Goal: Information Seeking & Learning: Learn about a topic

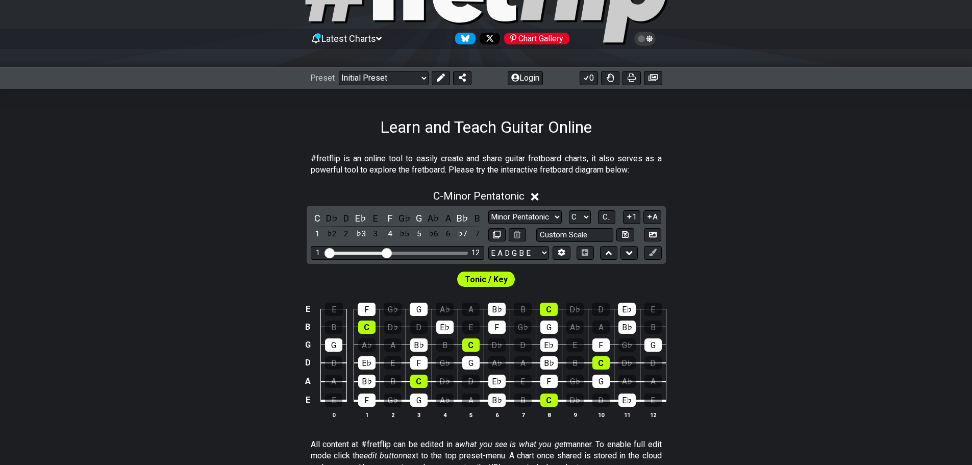
scroll to position [102, 0]
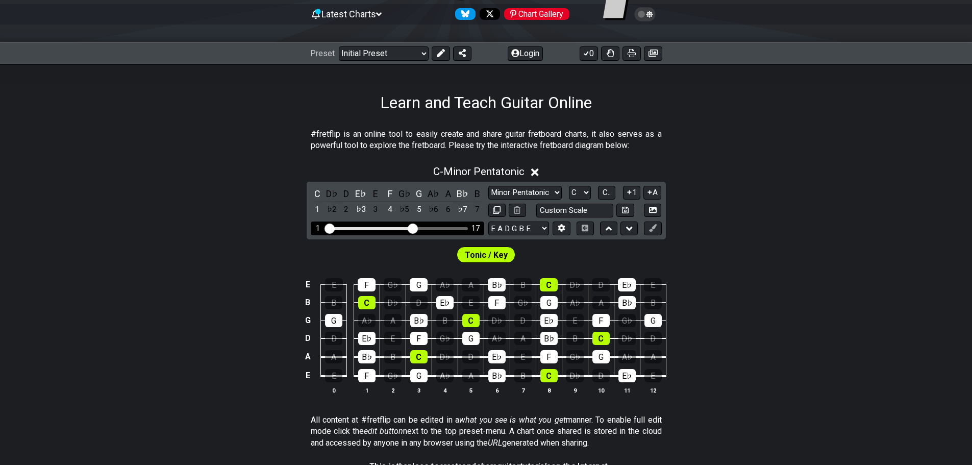
drag, startPoint x: 390, startPoint y: 230, endPoint x: 414, endPoint y: 228, distance: 24.0
click at [414, 228] on input "Visible fret range" at bounding box center [397, 228] width 145 height 0
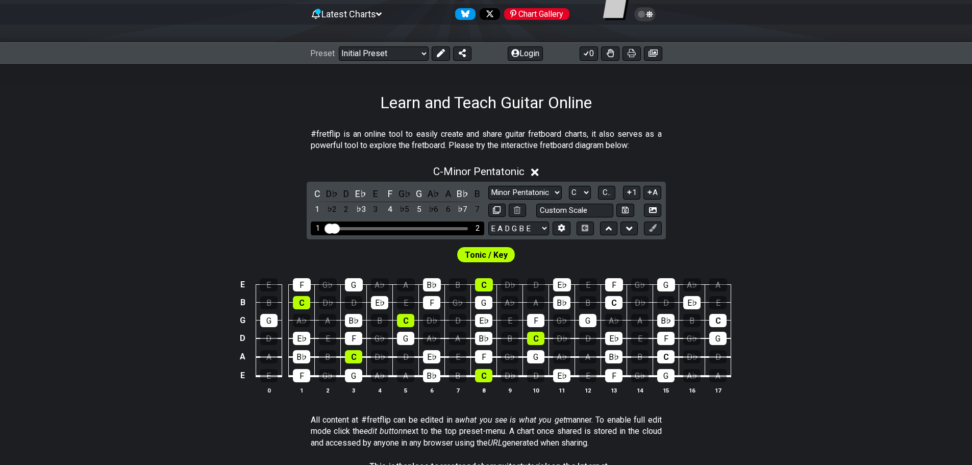
drag, startPoint x: 407, startPoint y: 228, endPoint x: 331, endPoint y: 223, distance: 76.7
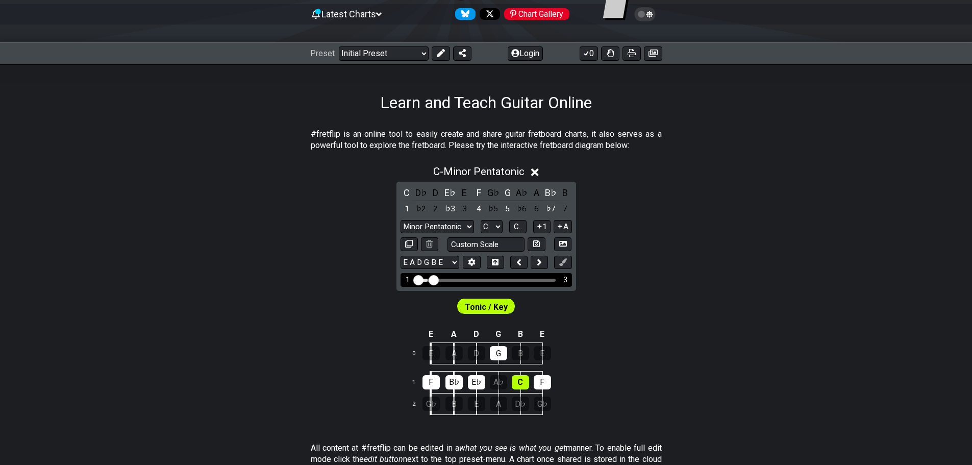
drag, startPoint x: 425, startPoint y: 282, endPoint x: 433, endPoint y: 282, distance: 7.7
click at [433, 279] on input "Visible fret range" at bounding box center [486, 279] width 145 height 0
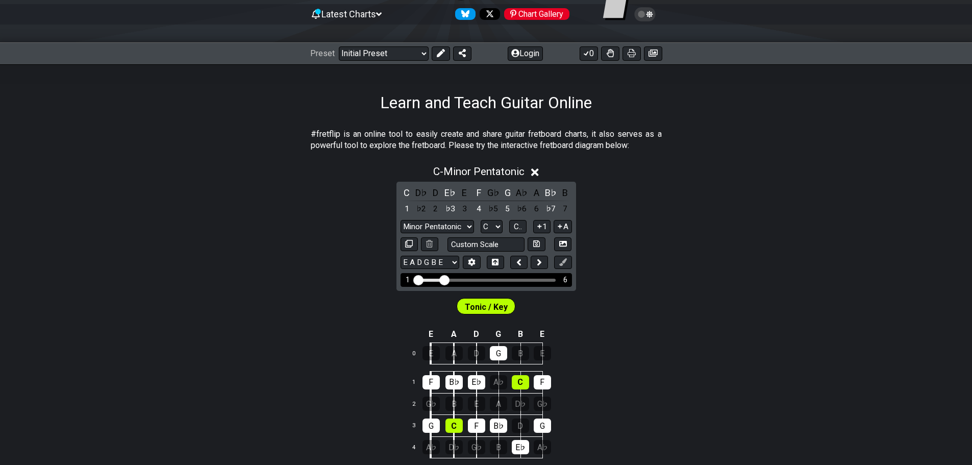
drag, startPoint x: 433, startPoint y: 282, endPoint x: 442, endPoint y: 282, distance: 8.7
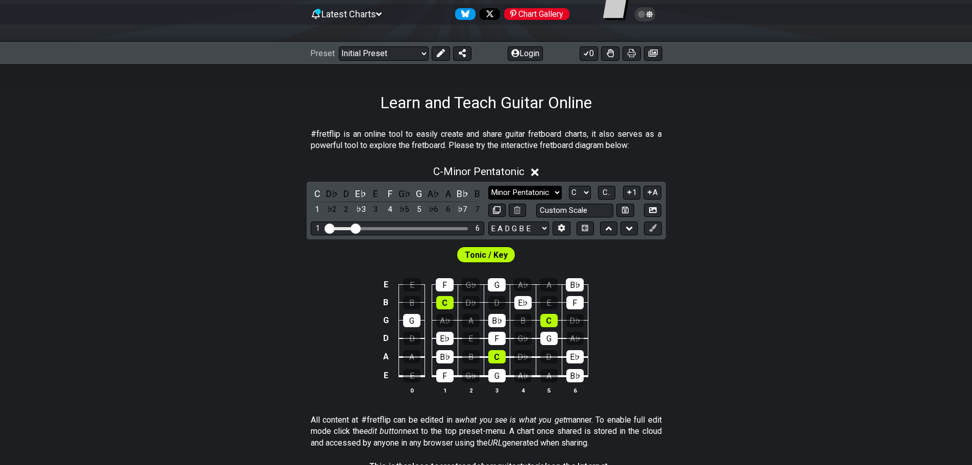
click at [527, 198] on select "Minor Pentatonic Click to edit Minor Pentatonic Major Pentatonic Minor Blues Ma…" at bounding box center [524, 193] width 73 height 14
click at [583, 194] on select "A♭ A A♯ B♭ B C C♯ D♭ D D♯ E♭ E F F♯ G♭ G G♯" at bounding box center [580, 193] width 22 height 14
select select "A"
click at [569, 186] on select "A♭ A A♯ B♭ B C C♯ D♭ D D♯ E♭ E F F♯ G♭ G G♯" at bounding box center [580, 193] width 22 height 14
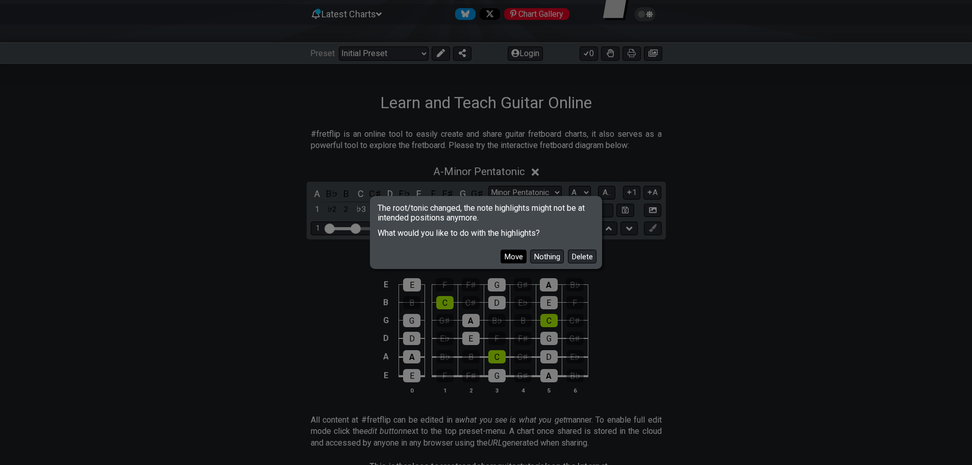
click at [519, 259] on button "Move" at bounding box center [513, 256] width 26 height 14
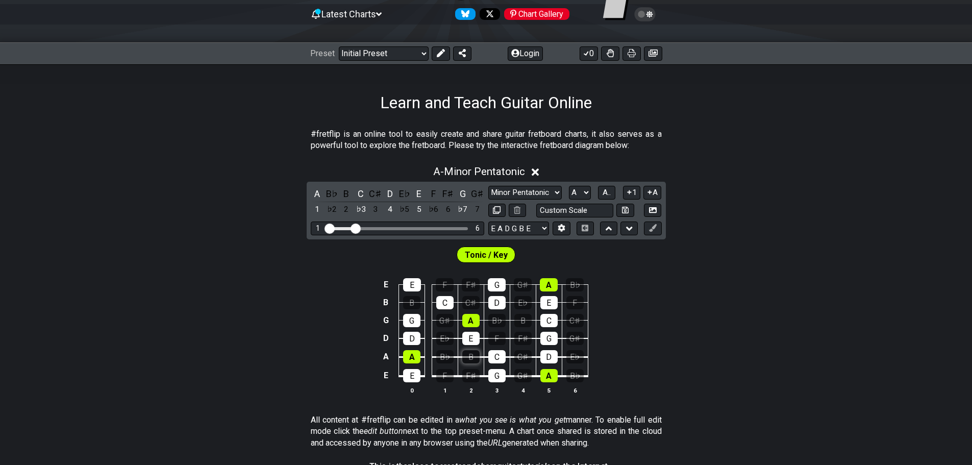
click at [467, 358] on div "B" at bounding box center [470, 356] width 17 height 13
click at [472, 375] on div "F♯" at bounding box center [470, 375] width 17 height 13
click at [548, 375] on div "A" at bounding box center [548, 375] width 17 height 13
click at [549, 354] on div "D" at bounding box center [548, 356] width 17 height 13
click at [552, 336] on div "G" at bounding box center [548, 338] width 17 height 13
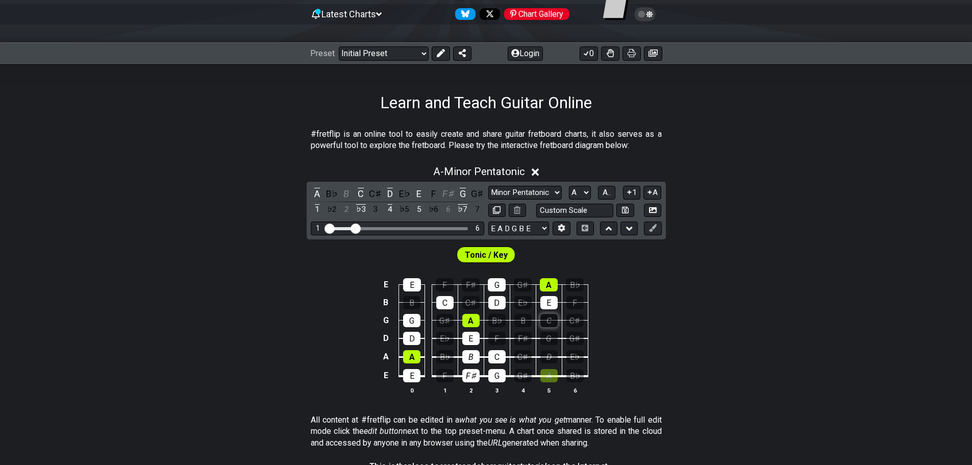
click at [554, 318] on div "C" at bounding box center [548, 320] width 17 height 13
click at [553, 298] on div "E" at bounding box center [548, 302] width 17 height 13
click at [554, 280] on div "A" at bounding box center [549, 284] width 18 height 13
click at [504, 283] on div "G" at bounding box center [497, 284] width 18 height 13
drag, startPoint x: 494, startPoint y: 301, endPoint x: 498, endPoint y: 322, distance: 21.3
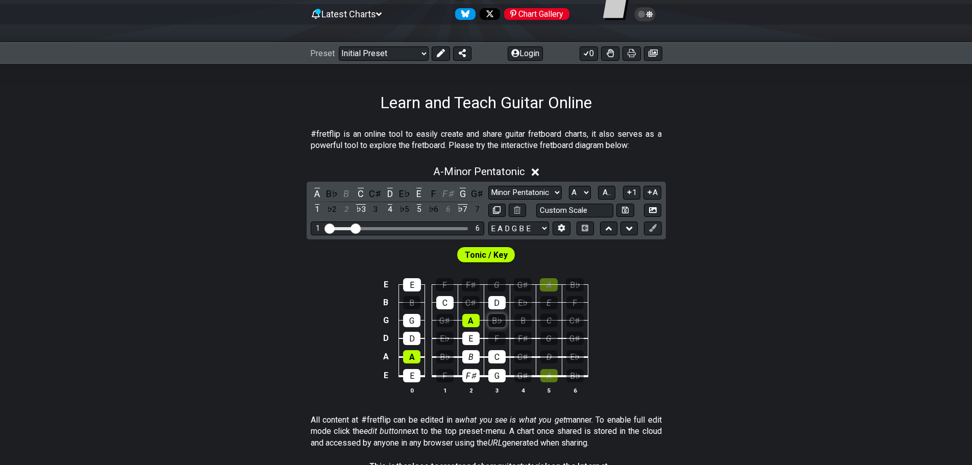
click at [495, 302] on div "D" at bounding box center [496, 302] width 17 height 13
click at [493, 362] on div "C" at bounding box center [496, 356] width 17 height 13
click at [496, 371] on div "G" at bounding box center [496, 375] width 17 height 13
drag, startPoint x: 446, startPoint y: 305, endPoint x: 431, endPoint y: 290, distance: 20.9
click at [445, 305] on div "C" at bounding box center [444, 302] width 17 height 13
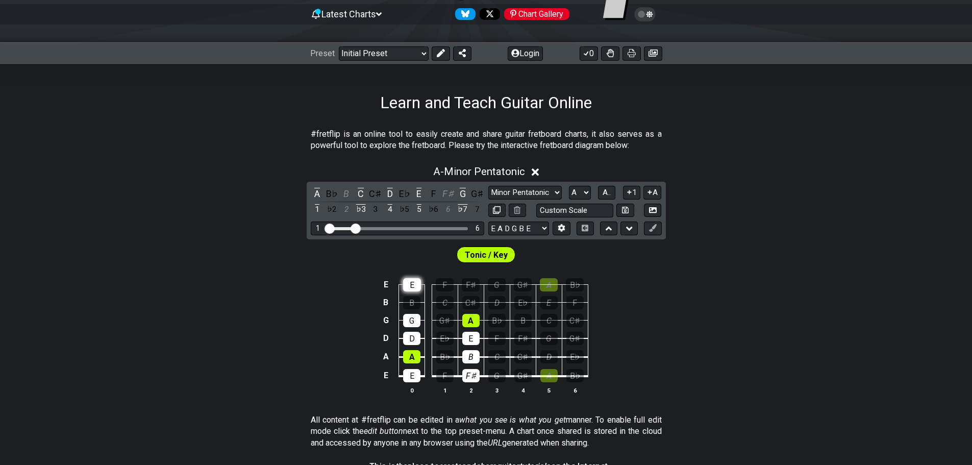
click at [414, 284] on div "E" at bounding box center [412, 284] width 18 height 13
click at [412, 316] on div "G" at bounding box center [411, 320] width 17 height 13
click at [409, 337] on div "D" at bounding box center [411, 338] width 17 height 13
click at [409, 352] on div "A" at bounding box center [411, 356] width 17 height 13
click at [409, 365] on tbody "E E F F♯ G G♯ A B♭ B B C C♯ D E♭ E F G G G♯ A B♭ B C C♯ D D E♭ E F F♯ G G♯ A A …" at bounding box center [484, 327] width 208 height 120
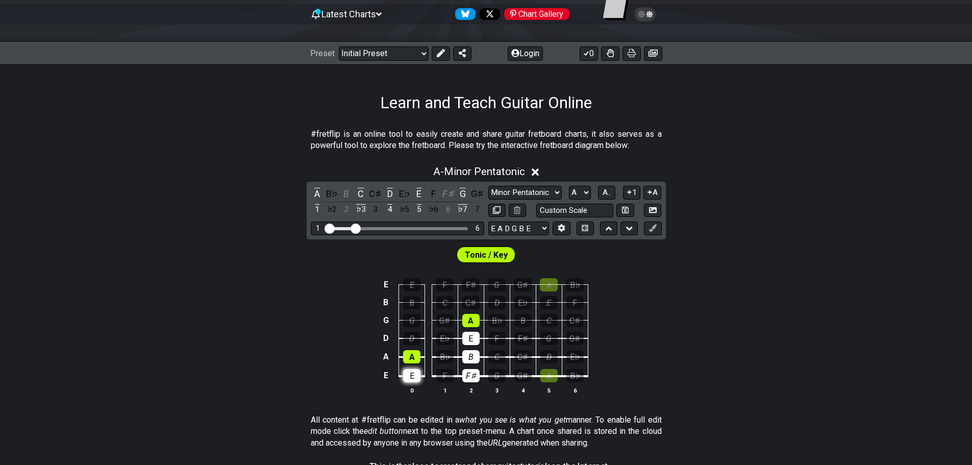
click at [408, 376] on div "E" at bounding box center [411, 375] width 17 height 13
click at [416, 353] on div "A" at bounding box center [411, 356] width 17 height 13
click at [471, 374] on div "F♯" at bounding box center [470, 375] width 17 height 13
click at [473, 354] on div "B" at bounding box center [470, 356] width 17 height 13
click at [475, 338] on div "E" at bounding box center [470, 338] width 17 height 13
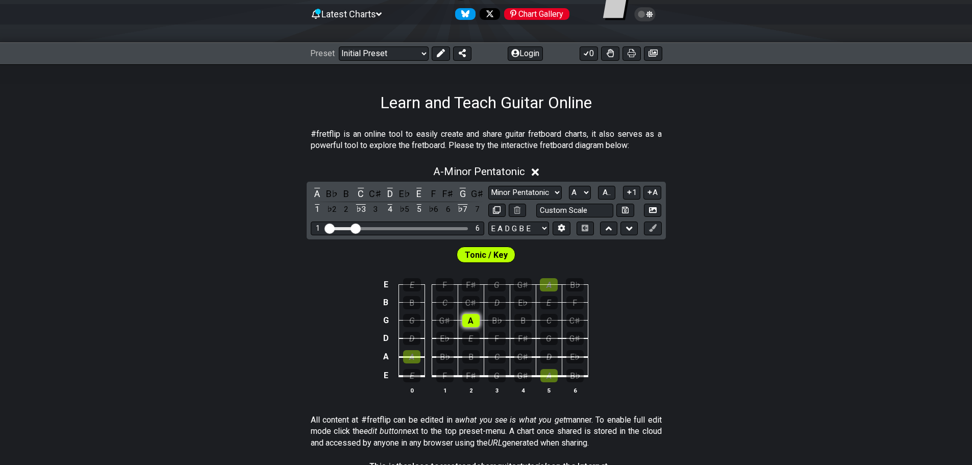
click at [474, 326] on tbody "E E F F♯ G G♯ A B♭ B B C C♯ D E♭ E F G G G♯ A B♭ B C C♯ D D E♭ E F F♯ G G♯ A A …" at bounding box center [484, 327] width 208 height 120
click at [472, 319] on div "A" at bounding box center [470, 320] width 17 height 13
click at [415, 306] on div "B" at bounding box center [411, 302] width 17 height 13
click at [411, 300] on div "B" at bounding box center [411, 302] width 17 height 13
drag, startPoint x: 416, startPoint y: 286, endPoint x: 414, endPoint y: 302, distance: 16.5
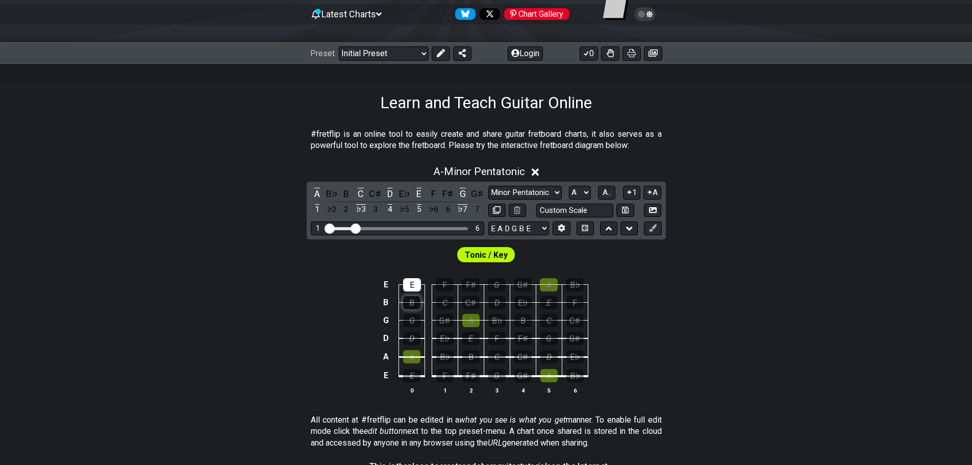
click at [416, 287] on div "E" at bounding box center [412, 284] width 18 height 13
click at [414, 302] on div "B" at bounding box center [411, 302] width 17 height 13
click at [440, 318] on div "G♯" at bounding box center [444, 320] width 17 height 13
click at [443, 338] on div "E♭" at bounding box center [444, 338] width 17 height 13
click at [448, 320] on div "G♯" at bounding box center [444, 320] width 17 height 13
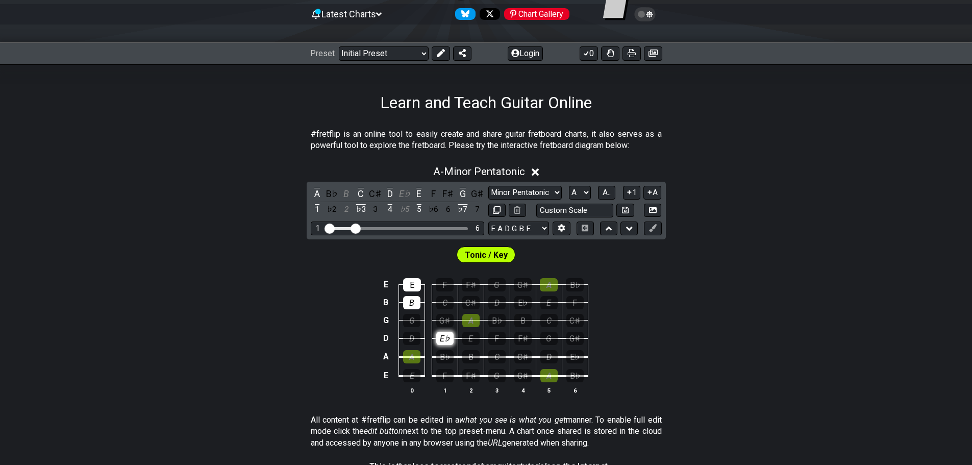
click at [447, 332] on td "E♭" at bounding box center [445, 329] width 26 height 18
click at [446, 340] on div "E♭" at bounding box center [444, 338] width 17 height 13
drag, startPoint x: 478, startPoint y: 321, endPoint x: 472, endPoint y: 333, distance: 12.8
click at [477, 322] on div "A" at bounding box center [470, 320] width 17 height 13
click at [471, 335] on div "E" at bounding box center [470, 338] width 17 height 13
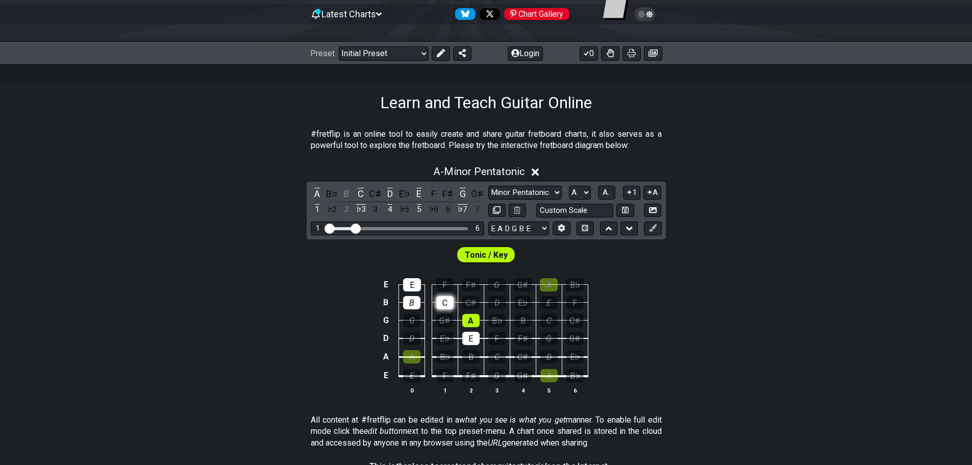
click at [444, 304] on div "C" at bounding box center [444, 302] width 17 height 13
click at [474, 357] on div "B" at bounding box center [470, 356] width 17 height 13
click at [442, 327] on div "G♯" at bounding box center [444, 320] width 17 height 13
click at [443, 324] on div "G♯" at bounding box center [444, 320] width 17 height 13
click at [471, 355] on div "B" at bounding box center [470, 356] width 17 height 13
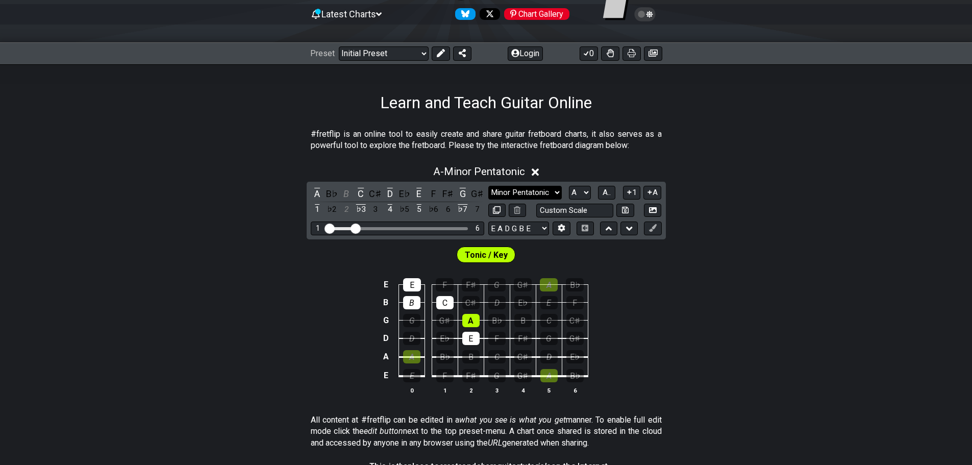
click at [540, 187] on select "Minor Pentatonic Click to edit Minor Pentatonic Major Pentatonic Minor Blues Ma…" at bounding box center [524, 193] width 73 height 14
click at [488, 186] on select "Minor Pentatonic Click to edit Minor Pentatonic Major Pentatonic Minor Blues Ma…" at bounding box center [524, 193] width 73 height 14
click at [529, 185] on div "A B♭ B C C♯ D E♭ E F F♯ G G♯ 1 ♭2 2 ♭3 3 4 ♭5 5 ♭6 6 ♭7 7 Minor Pentatonic Clic…" at bounding box center [486, 211] width 359 height 58
click at [527, 191] on select "Minor Pentatonic Click to edit Minor Pentatonic Major Pentatonic Minor Blues Ma…" at bounding box center [524, 193] width 73 height 14
click at [488, 186] on select "Minor Pentatonic Click to edit Minor Pentatonic Major Pentatonic Minor Blues Ma…" at bounding box center [524, 193] width 73 height 14
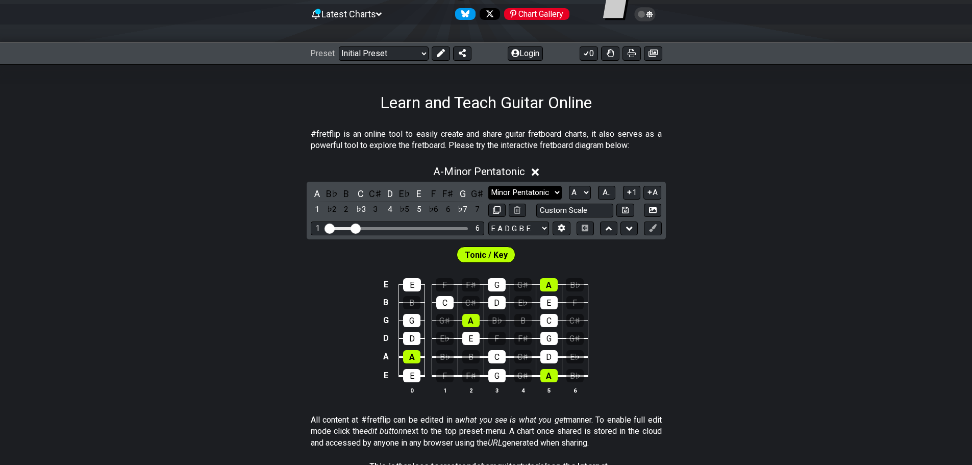
click at [523, 190] on select "Minor Pentatonic Click to edit Minor Pentatonic Major Pentatonic Minor Blues Ma…" at bounding box center [524, 193] width 73 height 14
click at [488, 186] on select "Minor Pentatonic Click to edit Minor Pentatonic Major Pentatonic Minor Blues Ma…" at bounding box center [524, 193] width 73 height 14
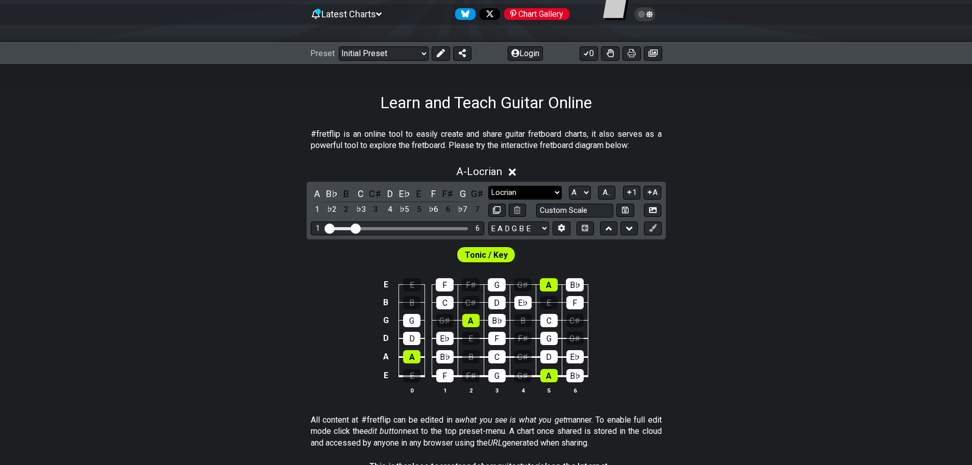
click at [508, 197] on select "Minor Pentatonic Click to edit Minor Pentatonic Major Pentatonic Minor Blues Ma…" at bounding box center [524, 193] width 73 height 14
click at [488, 186] on select "Minor Pentatonic Click to edit Minor Pentatonic Major Pentatonic Minor Blues Ma…" at bounding box center [524, 193] width 73 height 14
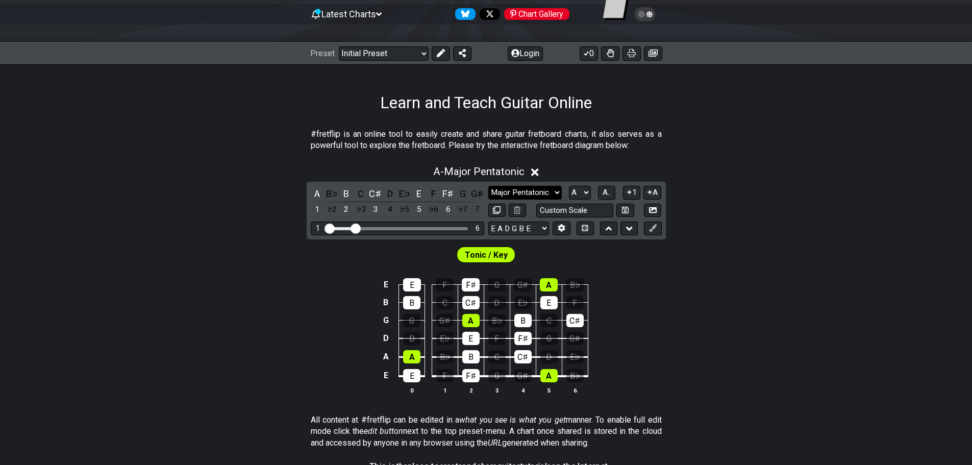
click at [526, 193] on select "Minor Pentatonic Click to edit Minor Pentatonic Major Pentatonic Minor Blues Ma…" at bounding box center [524, 193] width 73 height 14
select select "Phrygian"
click at [488, 186] on select "Minor Pentatonic Click to edit Minor Pentatonic Major Pentatonic Minor Blues Ma…" at bounding box center [524, 193] width 73 height 14
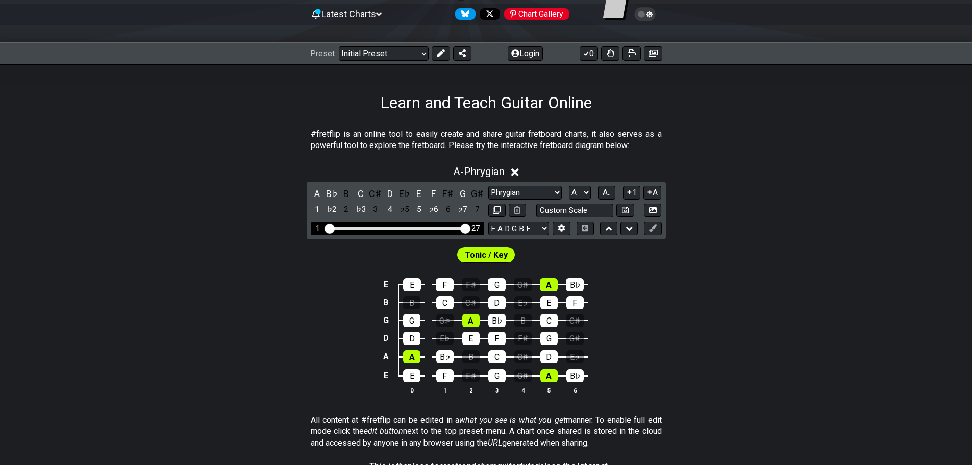
drag, startPoint x: 352, startPoint y: 231, endPoint x: 515, endPoint y: 232, distance: 162.2
click at [470, 228] on input "Visible fret range" at bounding box center [397, 228] width 145 height 0
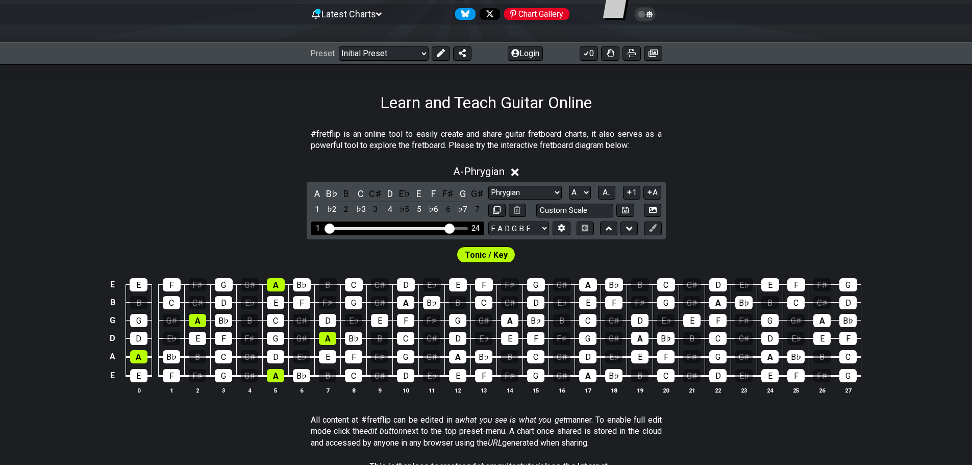
drag, startPoint x: 463, startPoint y: 228, endPoint x: 447, endPoint y: 228, distance: 15.8
click at [447, 228] on input "Visible fret range" at bounding box center [397, 228] width 145 height 0
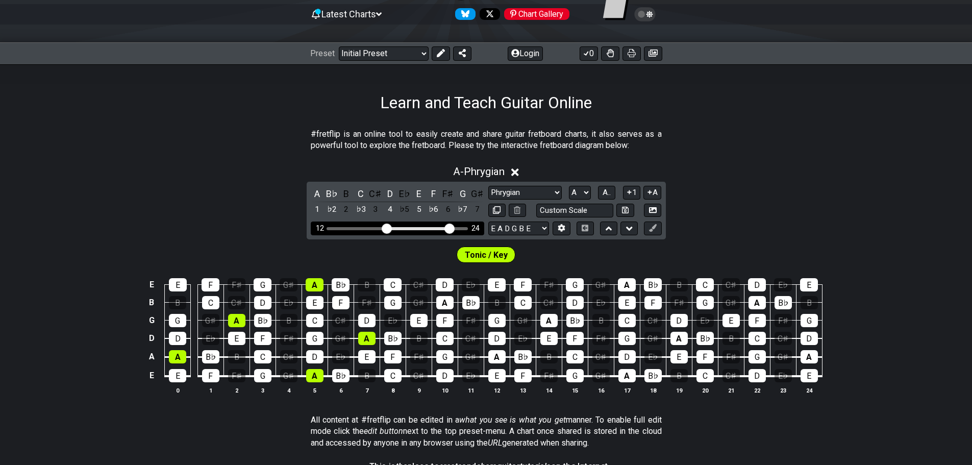
drag, startPoint x: 330, startPoint y: 226, endPoint x: 388, endPoint y: 231, distance: 58.8
click at [388, 228] on input "Visible fret range" at bounding box center [397, 228] width 145 height 0
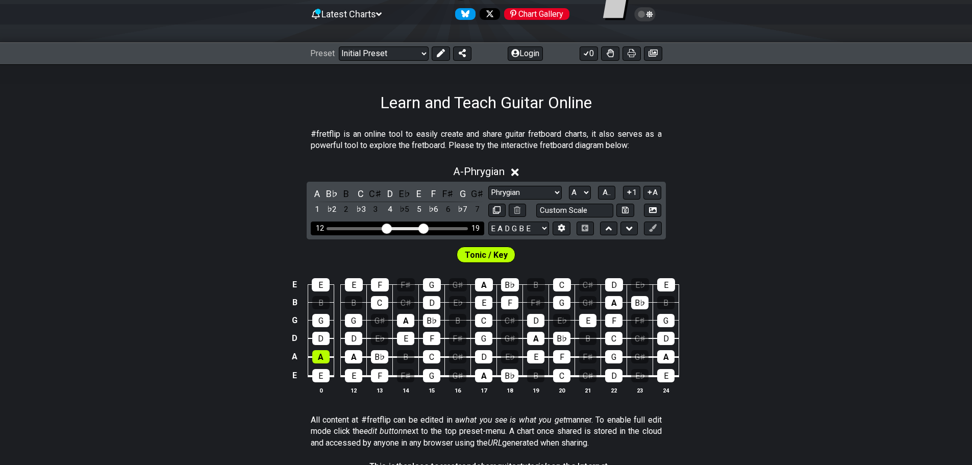
drag, startPoint x: 447, startPoint y: 227, endPoint x: 422, endPoint y: 225, distance: 25.0
click at [422, 228] on input "Visible fret range" at bounding box center [397, 228] width 145 height 0
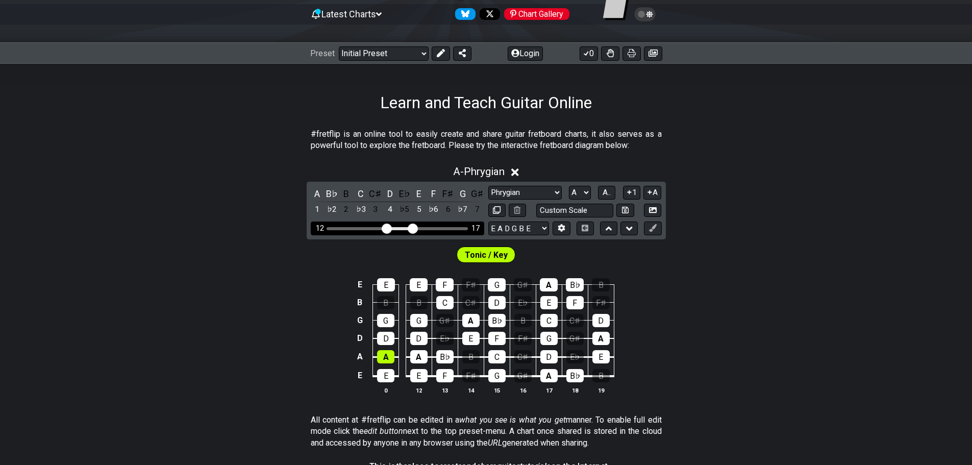
drag, startPoint x: 421, startPoint y: 229, endPoint x: 413, endPoint y: 229, distance: 8.2
click at [413, 228] on input "Visible fret range" at bounding box center [397, 228] width 145 height 0
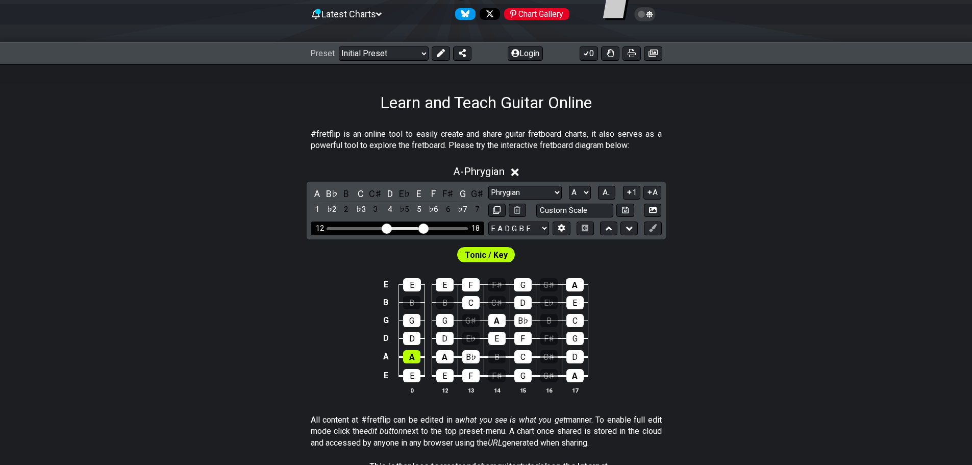
drag, startPoint x: 415, startPoint y: 230, endPoint x: 421, endPoint y: 230, distance: 6.1
click at [421, 228] on input "Visible fret range" at bounding box center [397, 228] width 145 height 0
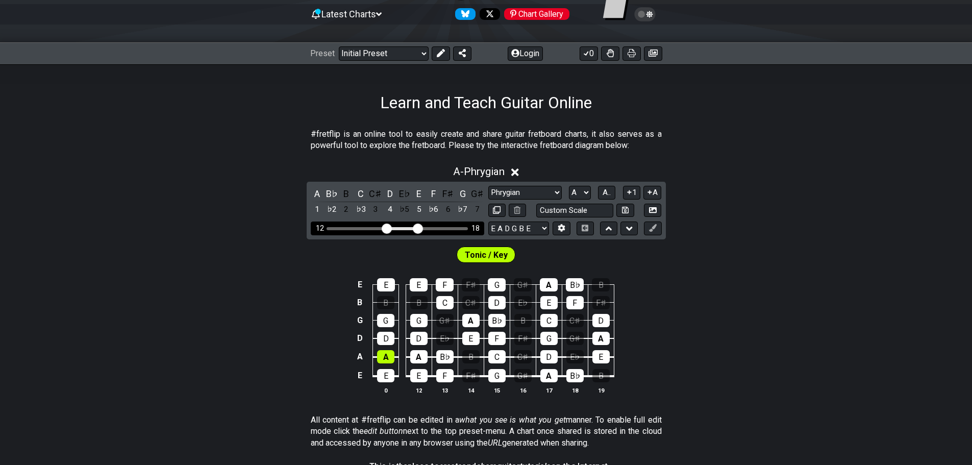
click at [418, 228] on input "Visible fret range" at bounding box center [397, 228] width 145 height 0
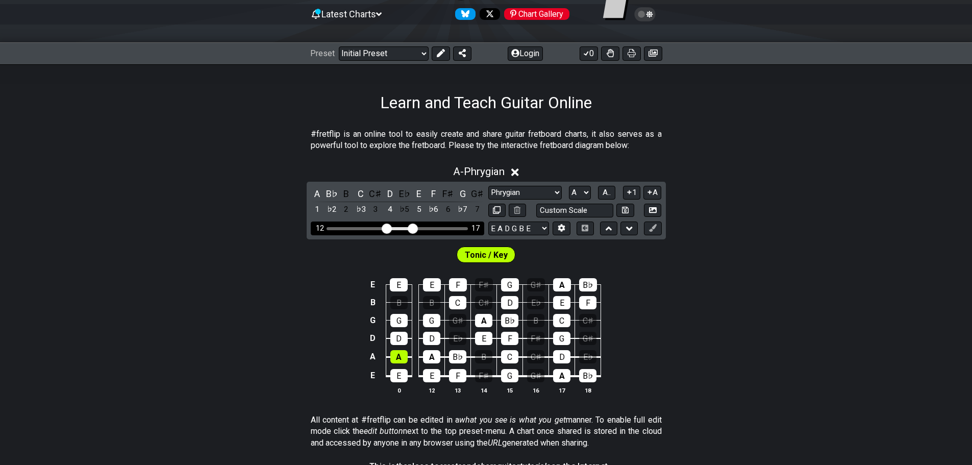
click at [415, 228] on input "Visible fret range" at bounding box center [397, 228] width 145 height 0
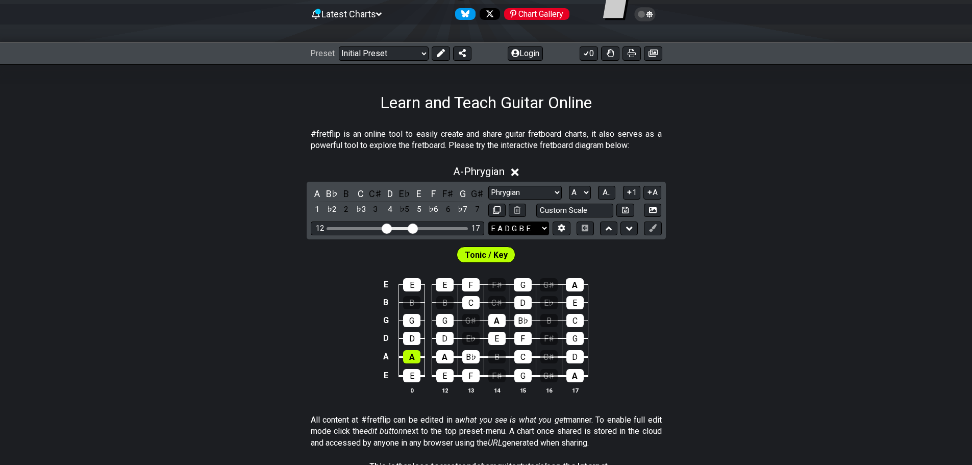
click at [493, 224] on select "E A D G B E E A D G B E E A D G B E B E A D F♯ B A D G C E A D A D G B E E♭ A♭ …" at bounding box center [518, 228] width 61 height 14
click at [488, 221] on select "E A D G B E E A D G B E E A D G B E B E A D F♯ B A D G C E A D A D G B E E♭ A♭ …" at bounding box center [518, 228] width 61 height 14
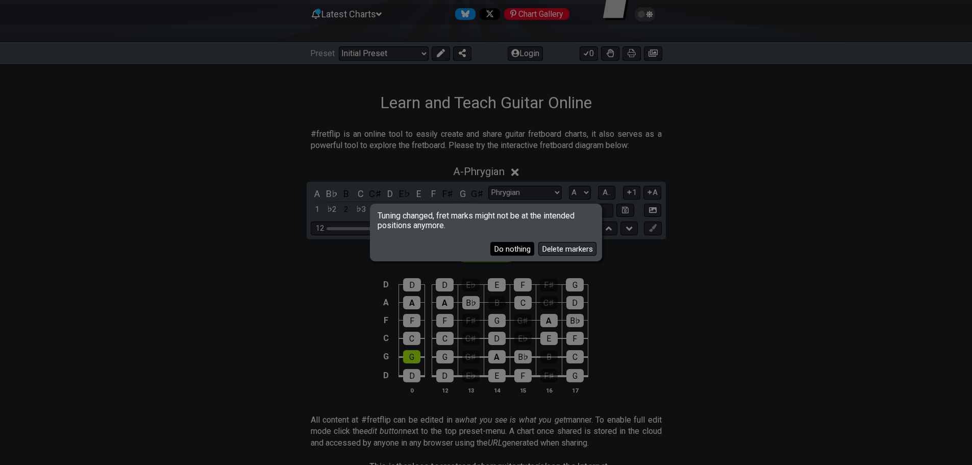
click at [519, 253] on button "Do nothing" at bounding box center [512, 249] width 44 height 14
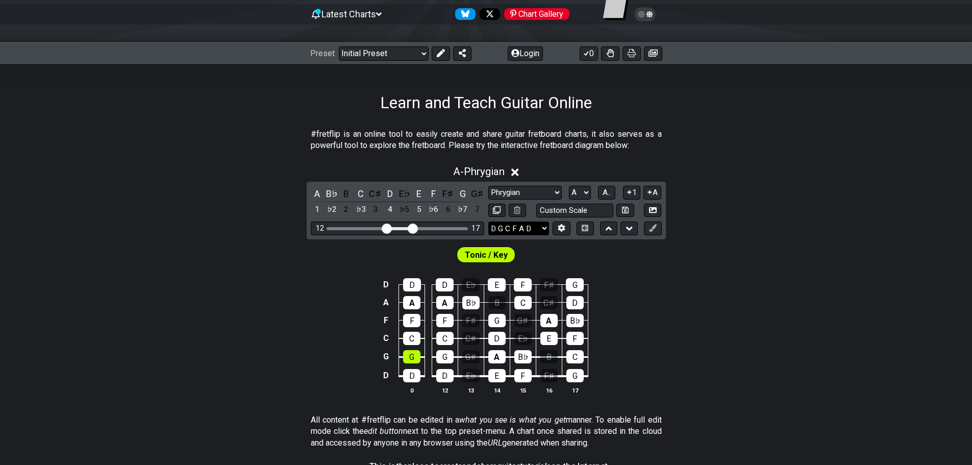
click at [525, 225] on select "E A D G B E E A D G B E E A D G B E B E A D F♯ B A D G C E A D A D G B E E♭ A♭ …" at bounding box center [518, 228] width 61 height 14
select select "E A D G B E"
click at [488, 221] on select "E A D G B E E A D G B E E A D G B E B E A D F♯ B A D G C E A D A D G B E E♭ A♭ …" at bounding box center [518, 228] width 61 height 14
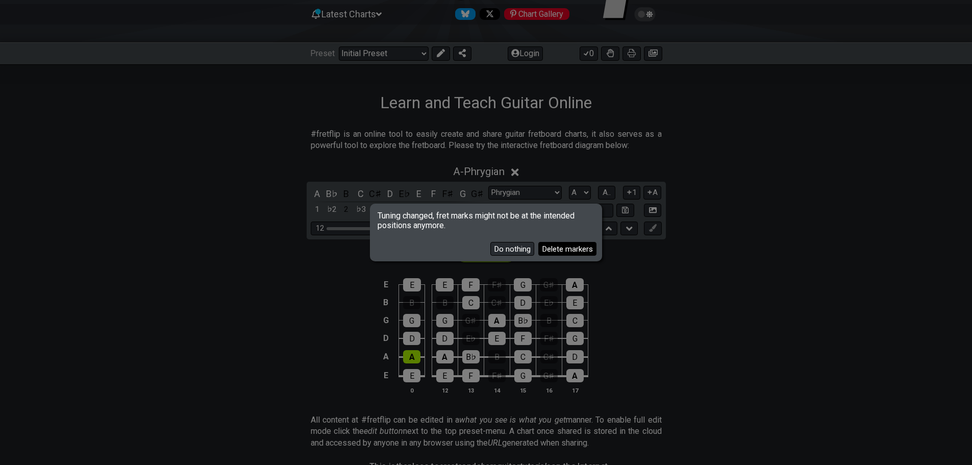
click at [562, 243] on button "Delete markers" at bounding box center [567, 249] width 58 height 14
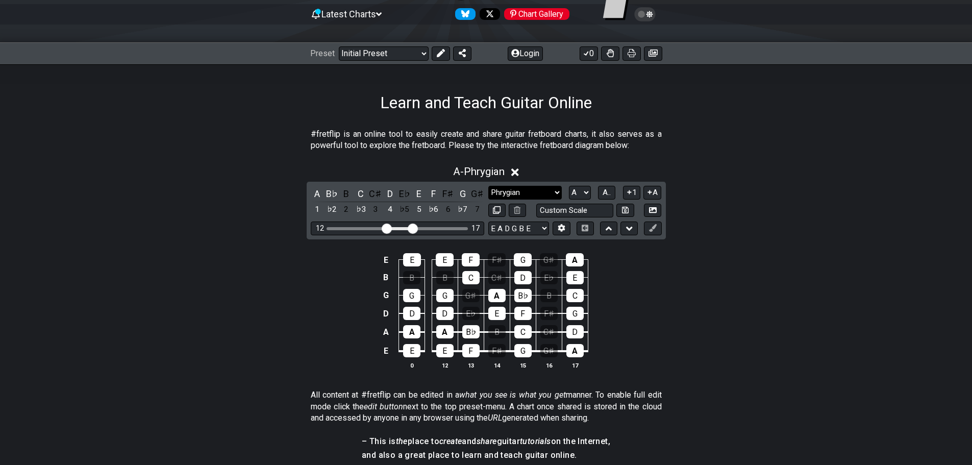
click at [516, 190] on select "Minor Pentatonic Click to edit Minor Pentatonic Major Pentatonic Minor Blues Ma…" at bounding box center [524, 193] width 73 height 14
click at [488, 186] on select "Minor Pentatonic Click to edit Minor Pentatonic Major Pentatonic Minor Blues Ma…" at bounding box center [524, 193] width 73 height 14
click at [581, 194] on select "A♭ A A♯ B♭ B C C♯ D♭ D D♯ E♭ E F F♯ G♭ G G♯" at bounding box center [580, 193] width 22 height 14
select select "E"
click at [569, 186] on select "A♭ A A♯ B♭ B C C♯ D♭ D D♯ E♭ E F F♯ G♭ G G♯" at bounding box center [580, 193] width 22 height 14
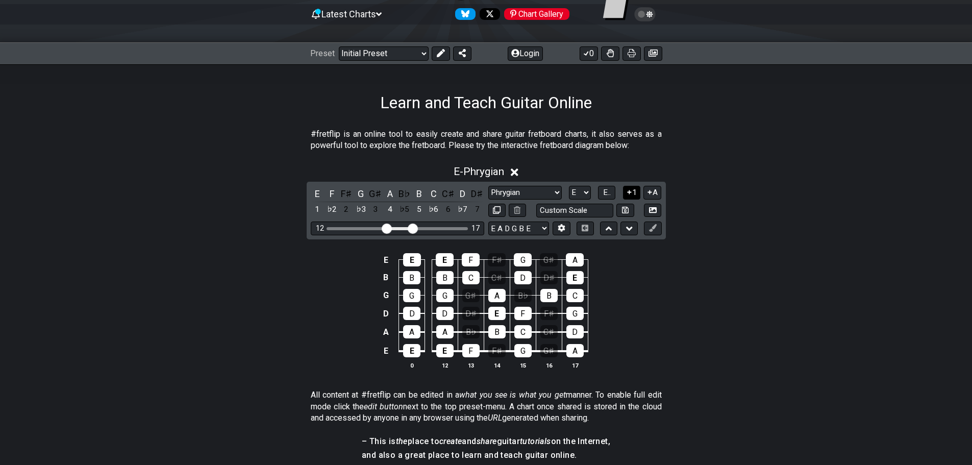
click at [637, 191] on button "1" at bounding box center [631, 193] width 17 height 14
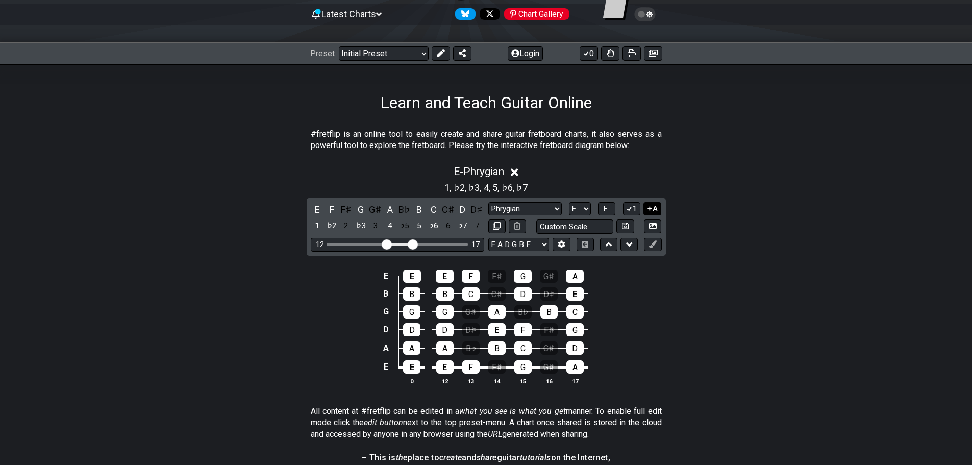
click at [652, 210] on icon at bounding box center [650, 209] width 10 height 8
click at [647, 213] on button "A" at bounding box center [652, 209] width 18 height 14
click at [632, 210] on icon at bounding box center [629, 209] width 10 height 8
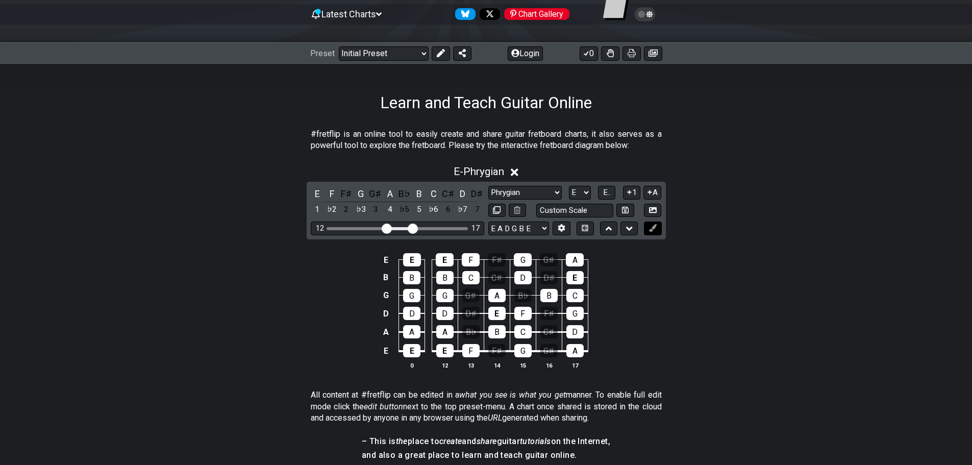
click at [649, 232] on icon at bounding box center [653, 228] width 8 height 8
click at [651, 224] on icon at bounding box center [653, 228] width 8 height 8
click at [566, 215] on input "text" at bounding box center [575, 211] width 78 height 14
click at [549, 206] on input "text" at bounding box center [575, 211] width 78 height 14
type input "Custom Scale"
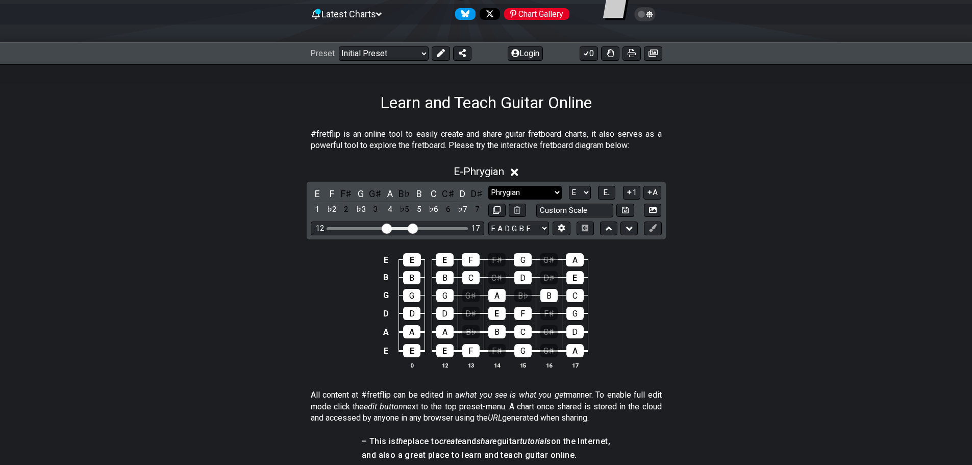
click at [533, 196] on select "Minor Pentatonic Click to edit Minor Pentatonic Major Pentatonic Minor Blues Ma…" at bounding box center [524, 193] width 73 height 14
click at [488, 186] on select "Minor Pentatonic Click to edit Minor Pentatonic Major Pentatonic Minor Blues Ma…" at bounding box center [524, 193] width 73 height 14
drag, startPoint x: 544, startPoint y: 193, endPoint x: 541, endPoint y: 198, distance: 5.9
click at [544, 194] on select "Minor Pentatonic Click to edit Minor Pentatonic Major Pentatonic Minor Blues Ma…" at bounding box center [524, 193] width 73 height 14
click at [488, 186] on select "Minor Pentatonic Click to edit Minor Pentatonic Major Pentatonic Minor Blues Ma…" at bounding box center [524, 193] width 73 height 14
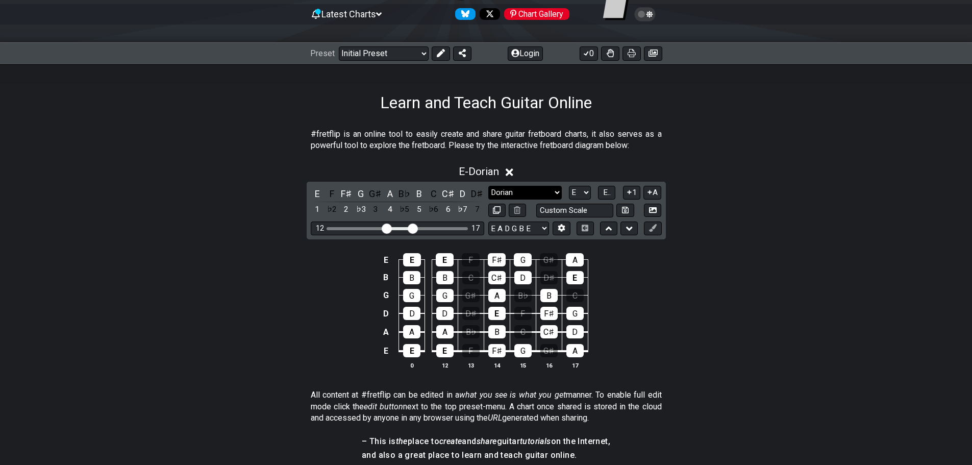
click at [536, 187] on select "Minor Pentatonic Click to edit Minor Pentatonic Major Pentatonic Minor Blues Ma…" at bounding box center [524, 193] width 73 height 14
select select "Phrygian"
click at [488, 186] on select "Minor Pentatonic Click to edit Minor Pentatonic Major Pentatonic Minor Blues Ma…" at bounding box center [524, 193] width 73 height 14
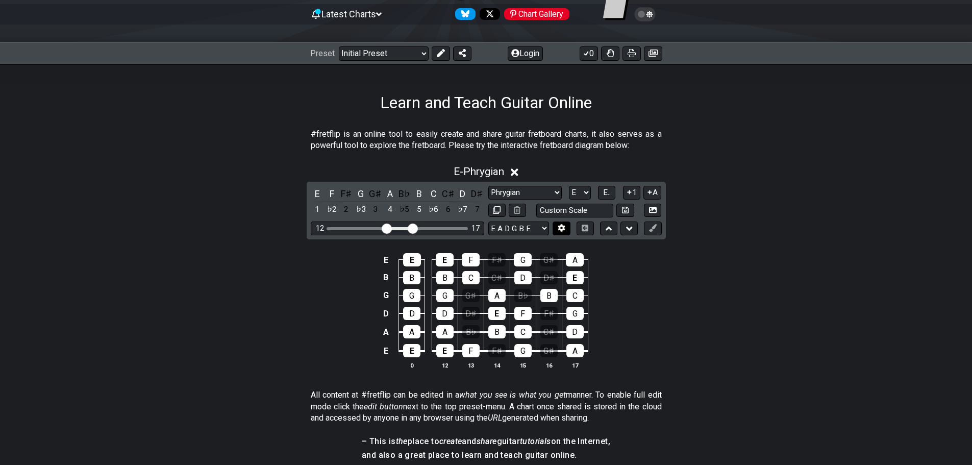
click at [565, 231] on icon at bounding box center [562, 228] width 8 height 8
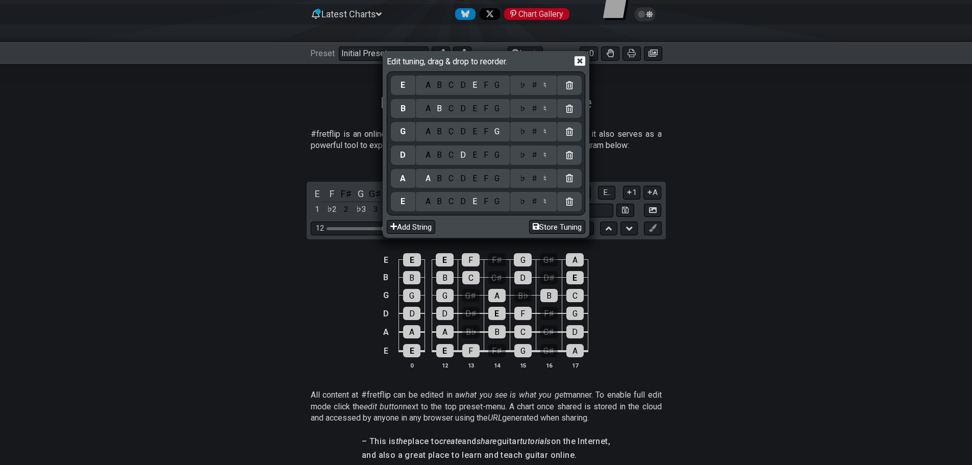
click at [654, 217] on div "Edit tuning, drag & drop to reorder. E A B C D E F G ♭ ♯ ♮ B A B C D E F G ♭ ♯ …" at bounding box center [486, 232] width 972 height 465
click at [651, 136] on div "Edit tuning, drag & drop to reorder. E A B C D E F G ♭ ♯ ♮ B A B C D E F G ♭ ♯ …" at bounding box center [486, 232] width 972 height 465
drag, startPoint x: 584, startPoint y: 92, endPoint x: 578, endPoint y: 63, distance: 29.2
click at [578, 63] on icon at bounding box center [579, 61] width 11 height 11
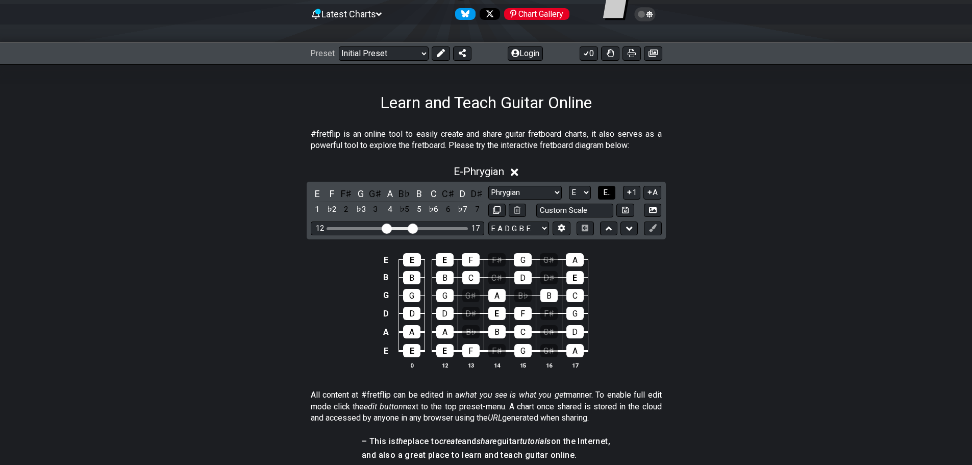
click at [598, 190] on button "E.." at bounding box center [606, 193] width 17 height 14
click at [598, 190] on button "1..7" at bounding box center [606, 193] width 19 height 14
click at [598, 190] on button "..." at bounding box center [606, 193] width 17 height 14
click at [604, 192] on span "E.." at bounding box center [607, 192] width 8 height 9
click at [604, 192] on span "1..7" at bounding box center [606, 192] width 12 height 9
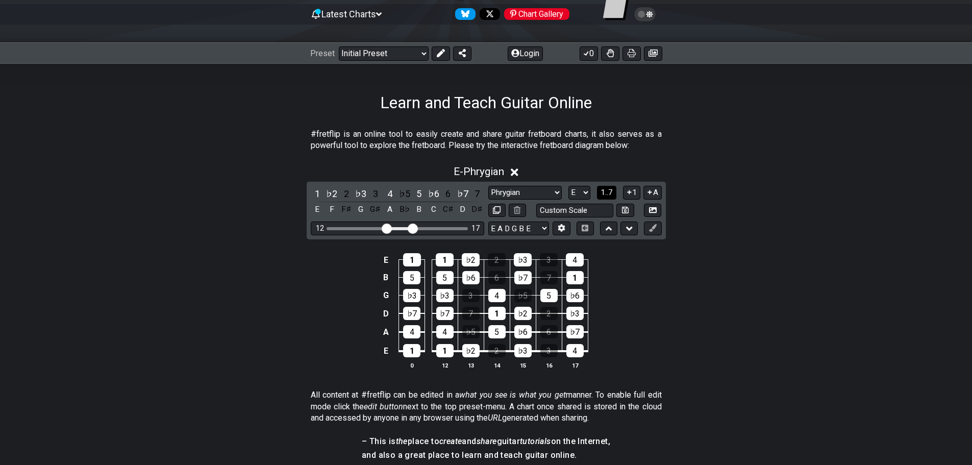
click at [604, 192] on span "1..7" at bounding box center [606, 192] width 12 height 9
click at [413, 372] on div "E E E F F♯ G G♯ A B B B C C♯ D D♯ E G G G G♯ A B♭ B C D D D D♯ E F F♯ G A A A B…" at bounding box center [486, 311] width 972 height 143
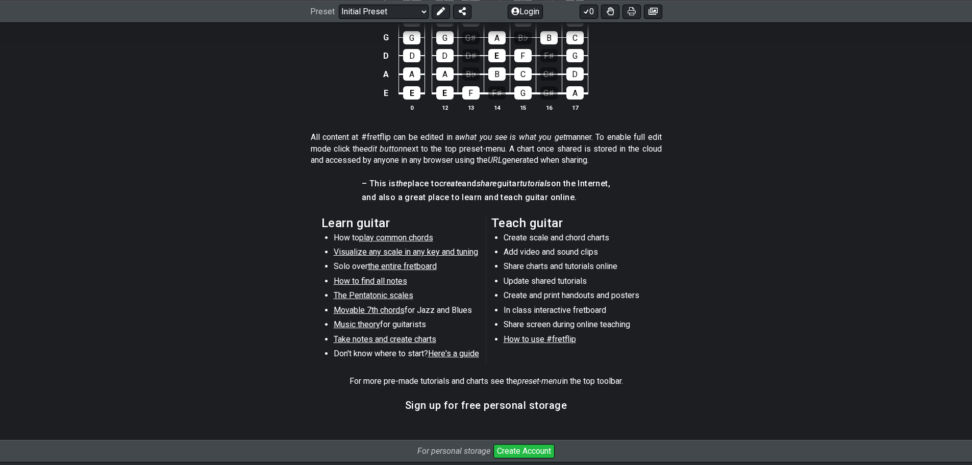
scroll to position [408, 0]
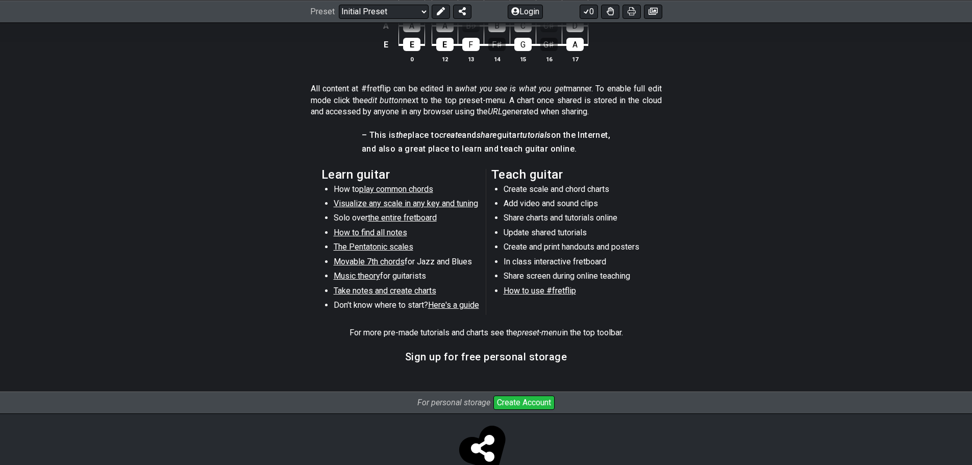
click at [394, 201] on span "Visualize any scale in any key and tuning" at bounding box center [406, 203] width 144 height 10
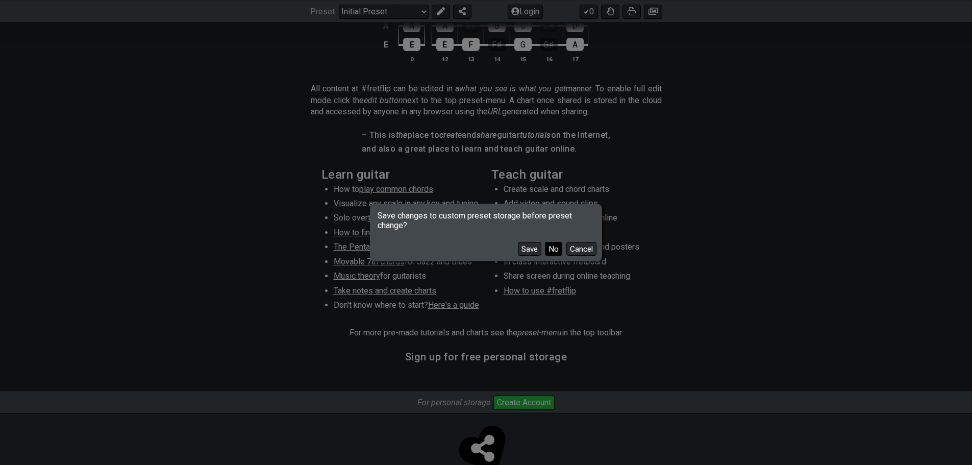
click at [547, 251] on button "No" at bounding box center [553, 249] width 17 height 14
select select "/guitar-scales"
select select "C"
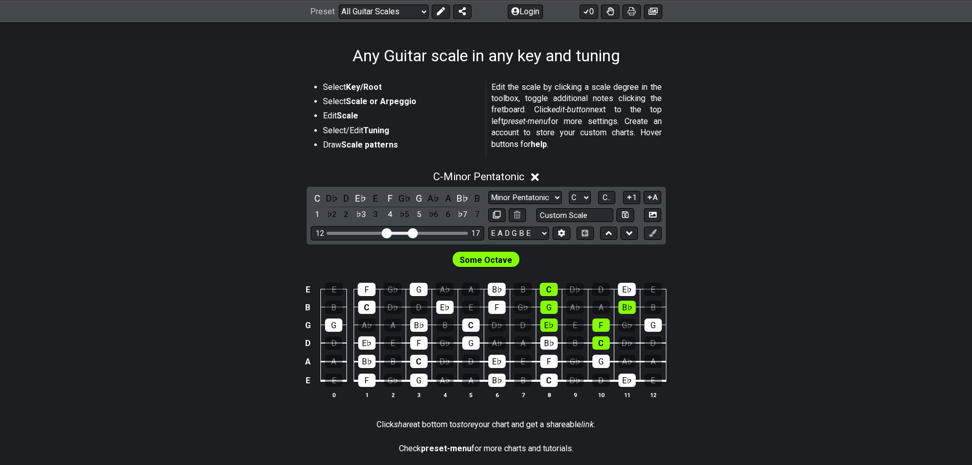
scroll to position [153, 0]
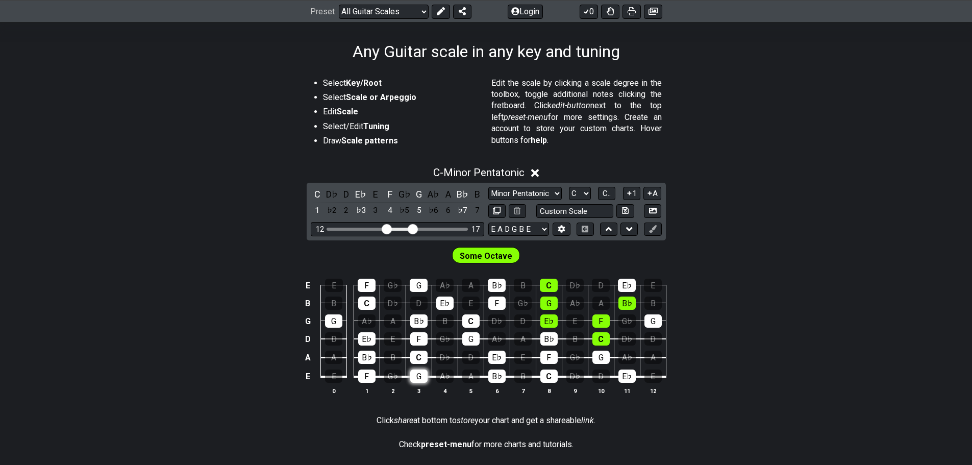
click at [421, 379] on div "G" at bounding box center [418, 375] width 17 height 13
click at [422, 371] on div "G" at bounding box center [418, 375] width 17 height 13
click at [493, 253] on span "Some Octave" at bounding box center [486, 255] width 53 height 15
click at [526, 187] on select "Minor Pentatonic Root Minor Pentatonic Major Pentatonic Minor Blues Major Blues…" at bounding box center [524, 194] width 73 height 14
select select "Locrian"
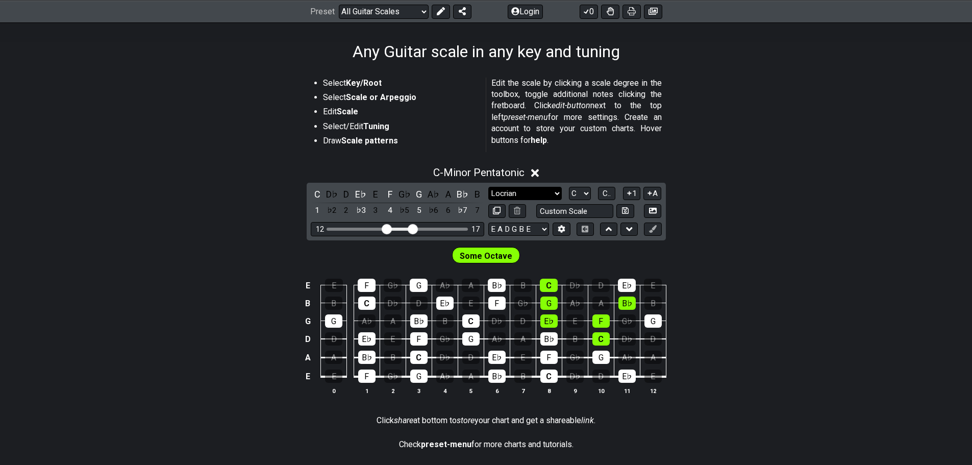
click at [488, 187] on select "Minor Pentatonic Root Minor Pentatonic Major Pentatonic Minor Blues Major Blues…" at bounding box center [524, 194] width 73 height 14
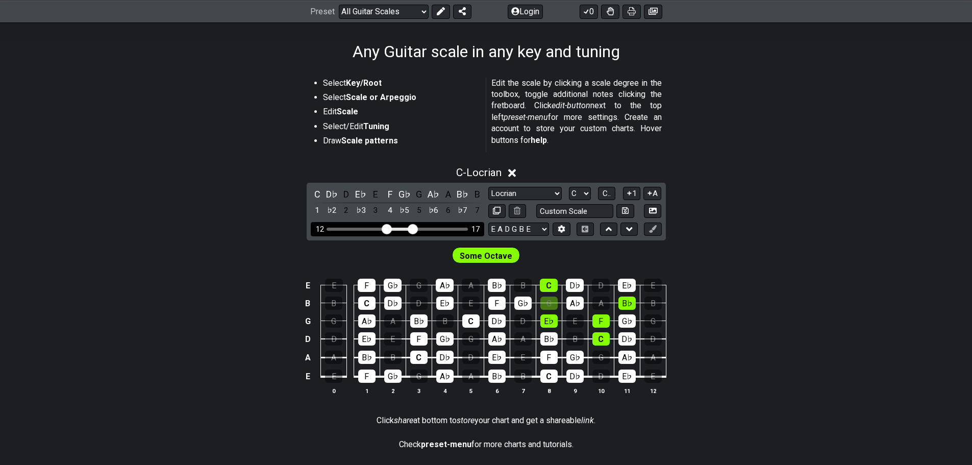
click at [414, 228] on input "Visible fret range" at bounding box center [397, 228] width 145 height 0
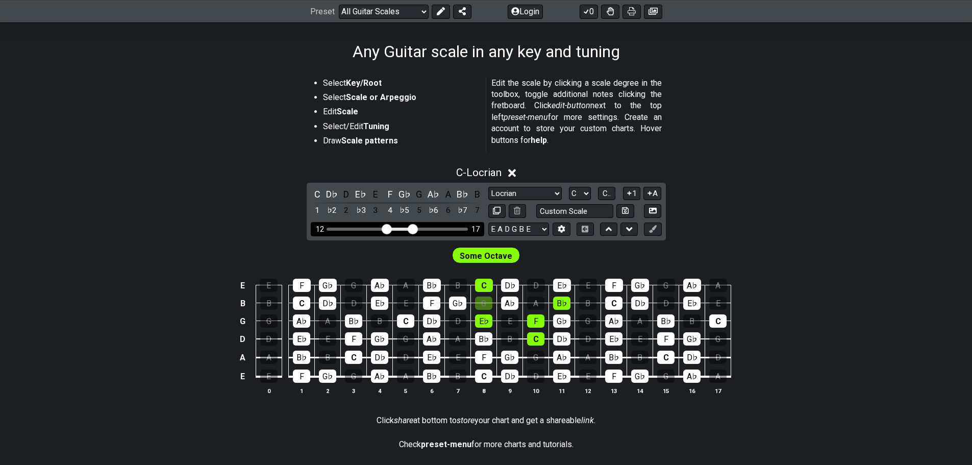
click at [389, 228] on input "Visible fret range" at bounding box center [397, 228] width 145 height 0
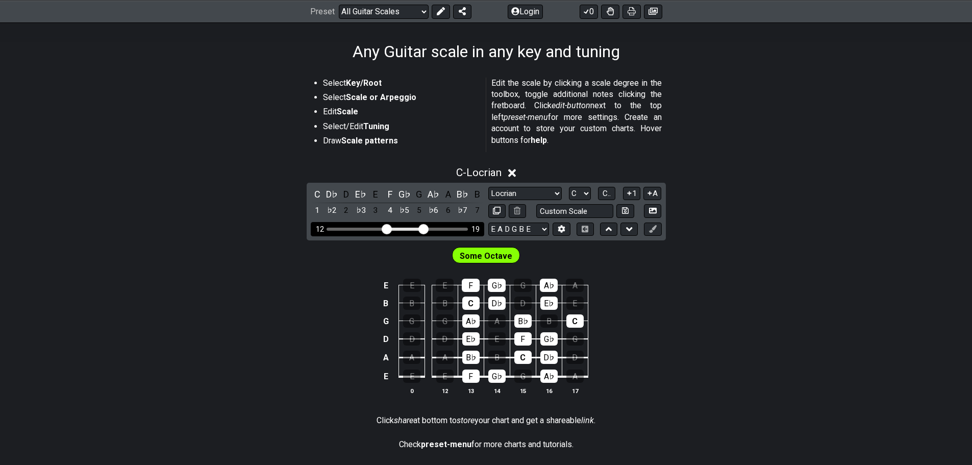
drag, startPoint x: 410, startPoint y: 229, endPoint x: 422, endPoint y: 230, distance: 11.8
click at [422, 228] on input "Visible fret range" at bounding box center [397, 228] width 145 height 0
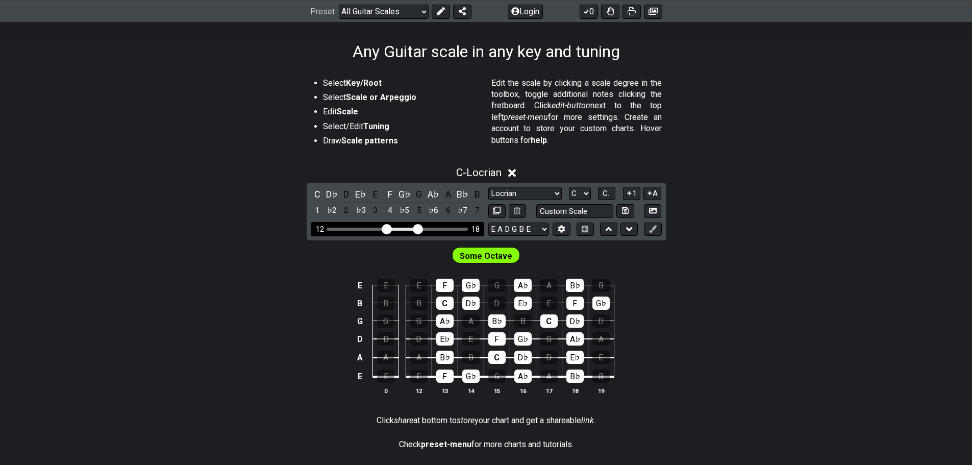
click at [420, 228] on input "Visible fret range" at bounding box center [397, 228] width 145 height 0
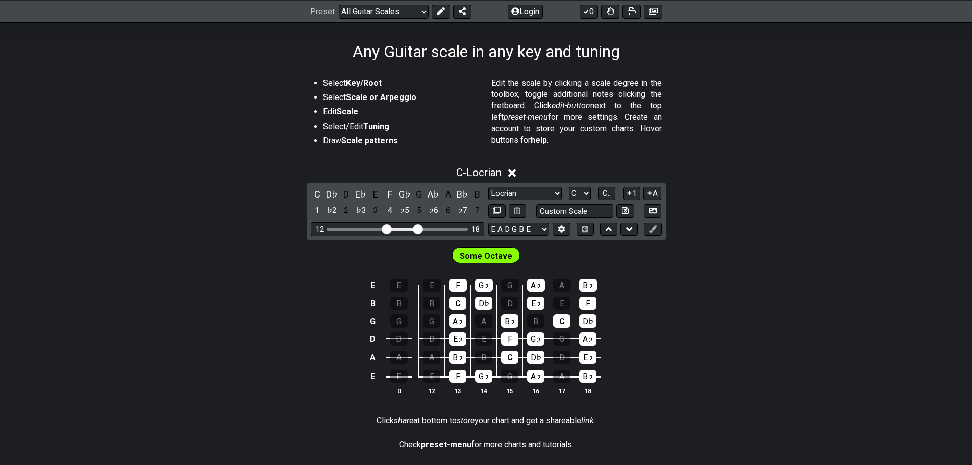
click at [516, 167] on icon at bounding box center [512, 172] width 8 height 11
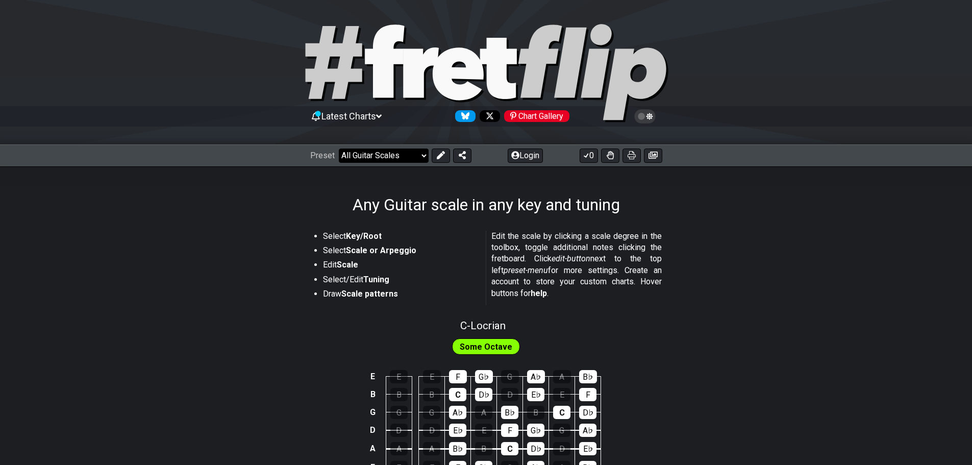
click at [399, 159] on select "Welcome to #fretflip! Initial Preset Custom Preset Minor Pentatonic Major Penta…" at bounding box center [384, 155] width 90 height 14
click at [339, 148] on select "Welcome to #fretflip! Initial Preset Custom Preset Minor Pentatonic Major Penta…" at bounding box center [384, 155] width 90 height 14
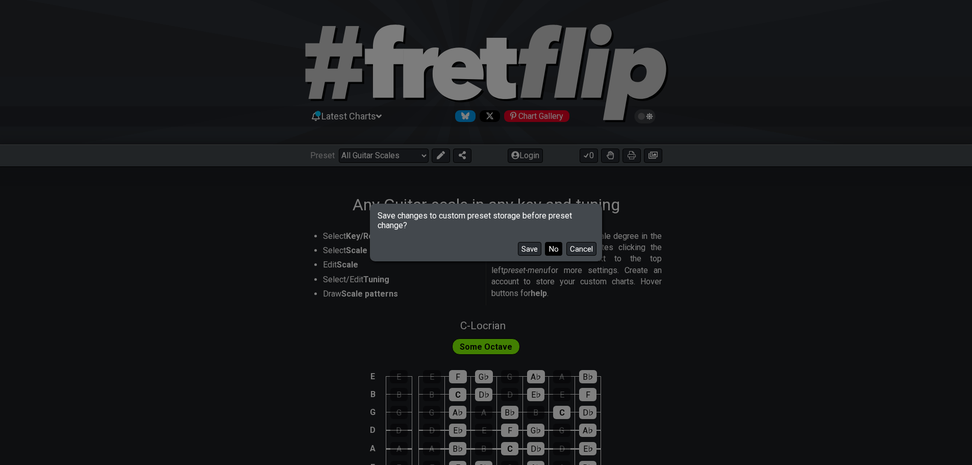
click at [546, 249] on button "No" at bounding box center [553, 249] width 17 height 14
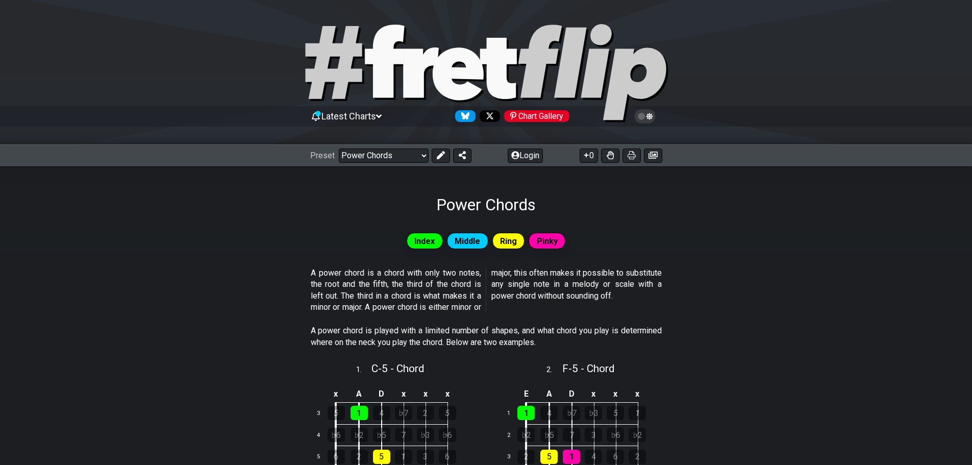
click at [521, 241] on div "Ring" at bounding box center [508, 241] width 33 height 16
drag, startPoint x: 487, startPoint y: 70, endPoint x: 539, endPoint y: 69, distance: 52.1
click at [534, 69] on icon at bounding box center [485, 73] width 367 height 102
select select "/welcome"
select select "C"
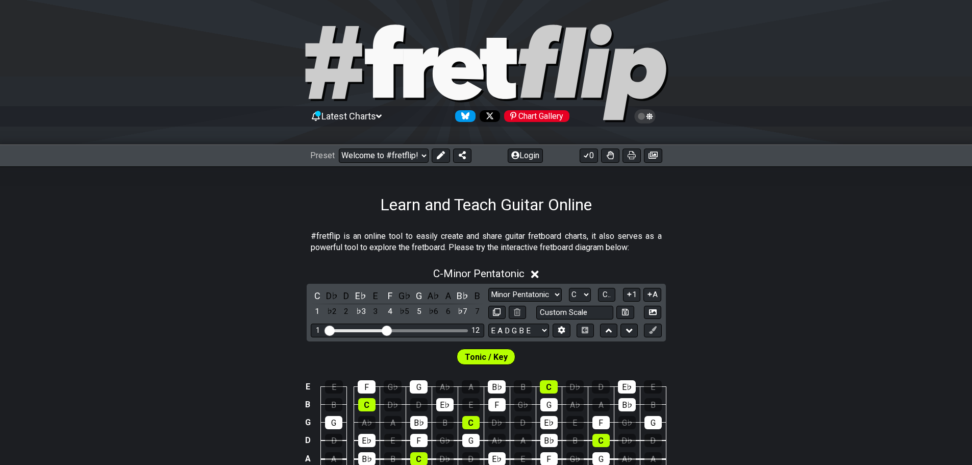
click at [539, 69] on icon at bounding box center [552, 60] width 68 height 73
click at [516, 76] on icon at bounding box center [485, 73] width 367 height 102
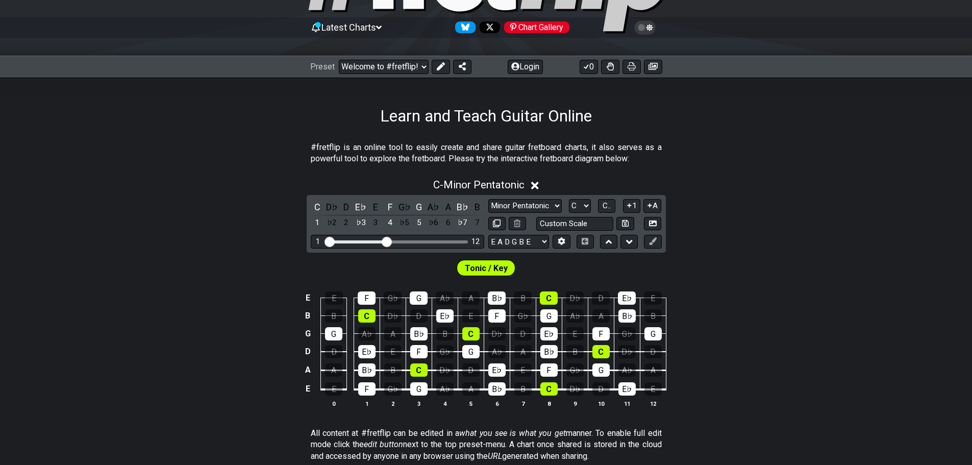
scroll to position [102, 0]
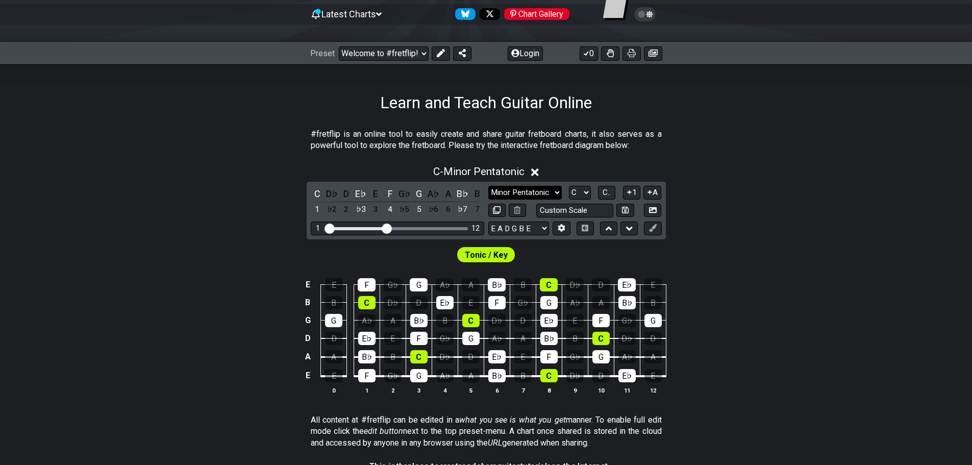
click at [512, 193] on select "Minor Pentatonic Click to edit Minor Pentatonic Major Pentatonic Minor Blues Ma…" at bounding box center [524, 193] width 73 height 14
click at [767, 229] on div "C - Minor Pentatonic C D♭ D E♭ E F G♭ G A♭ A B♭ B 1 ♭2 2 ♭3 3 4 ♭5 5 ♭6 6 ♭7 7 …" at bounding box center [486, 283] width 972 height 249
click at [318, 195] on div "C" at bounding box center [317, 194] width 13 height 14
click at [529, 173] on icon at bounding box center [529, 172] width 8 height 8
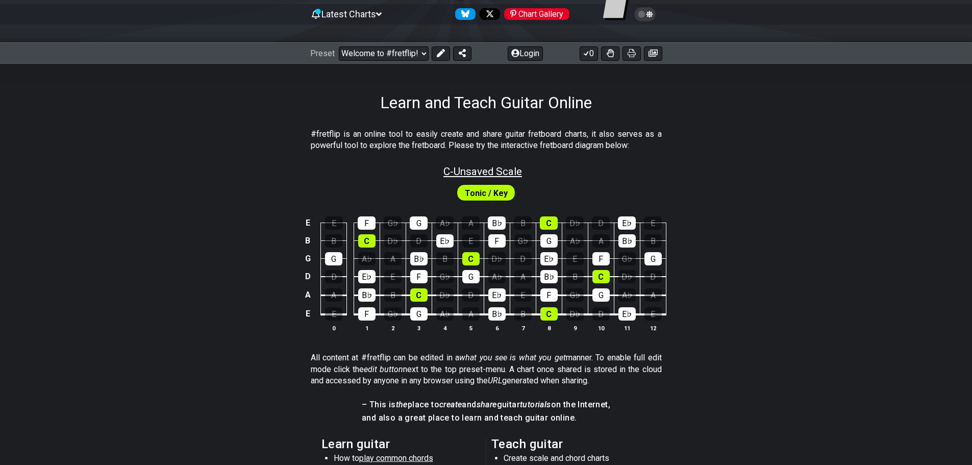
click at [478, 170] on span "C - Unsaved Scale" at bounding box center [482, 171] width 79 height 12
select select "C"
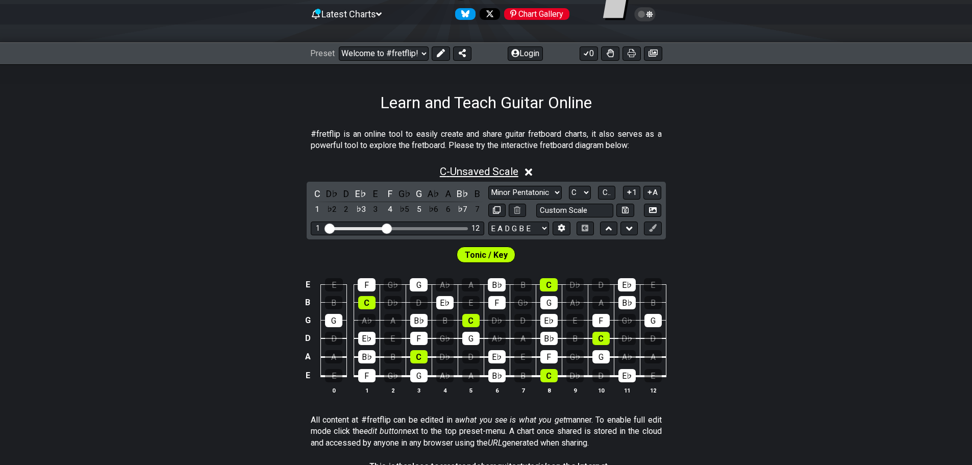
click at [476, 171] on span "C - Unsaved Scale" at bounding box center [479, 171] width 79 height 12
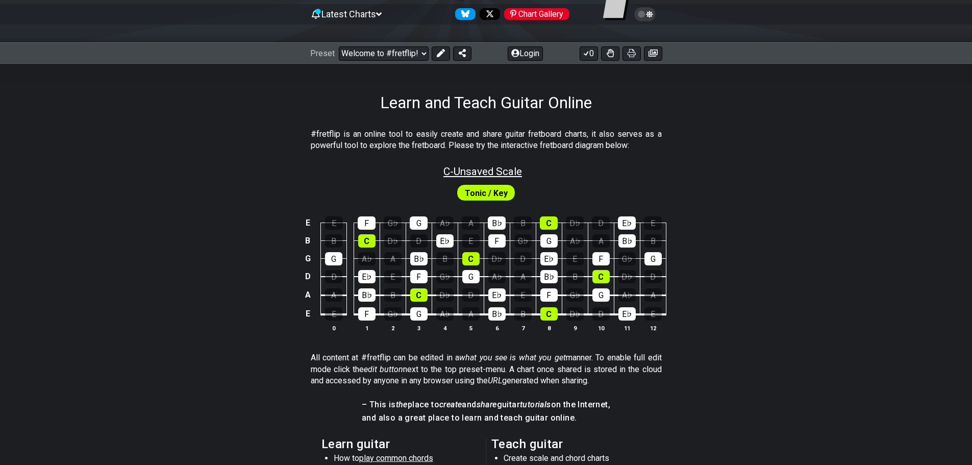
click at [476, 171] on span "C - Unsaved Scale" at bounding box center [482, 171] width 79 height 12
select select "C"
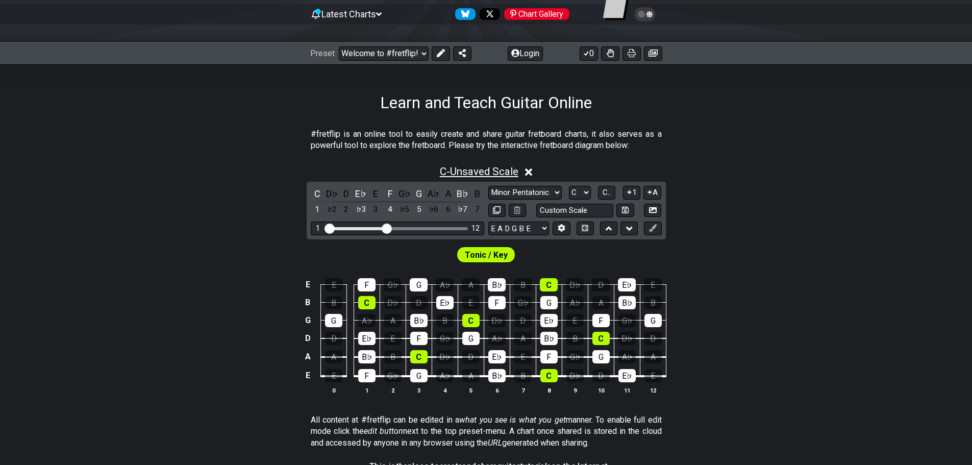
click at [486, 170] on span "C - Unsaved Scale" at bounding box center [479, 171] width 79 height 12
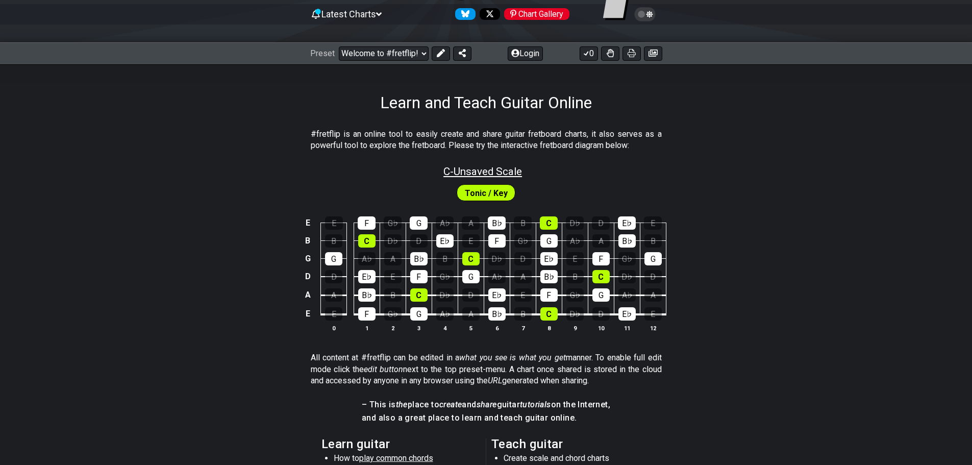
click at [486, 170] on span "C - Unsaved Scale" at bounding box center [482, 171] width 79 height 12
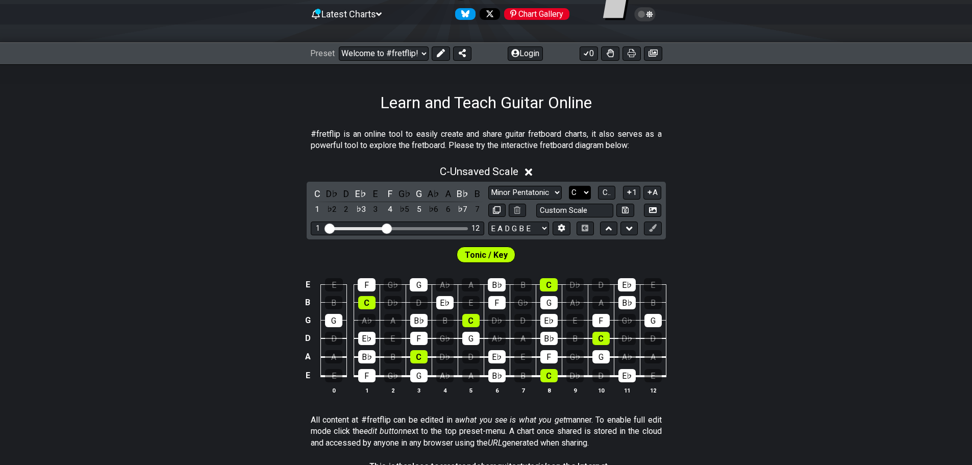
click at [585, 192] on select "A♭ A A♯ B♭ B C C♯ D♭ D D♯ E♭ E F F♯ G♭ G G♯" at bounding box center [580, 193] width 22 height 14
click at [569, 186] on select "A♭ A A♯ B♭ B C C♯ D♭ D D♯ E♭ E F F♯ G♭ G G♯" at bounding box center [580, 193] width 22 height 14
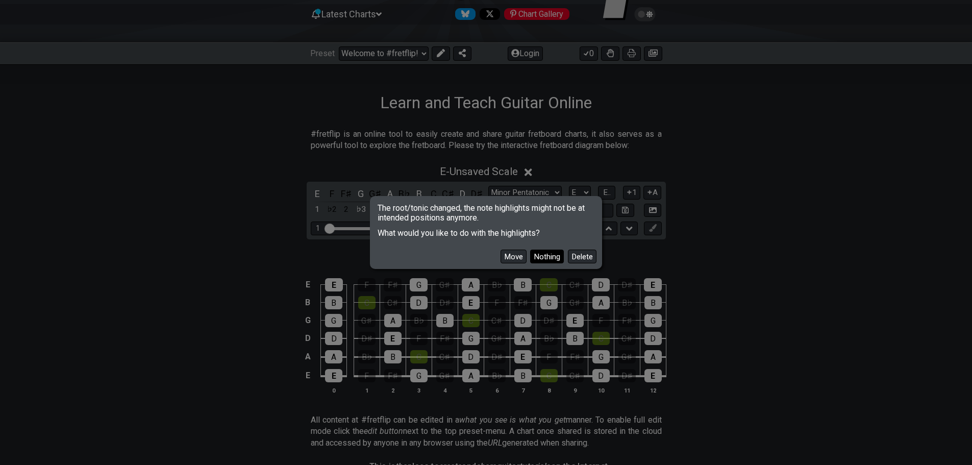
click at [538, 258] on button "Nothing" at bounding box center [547, 256] width 34 height 14
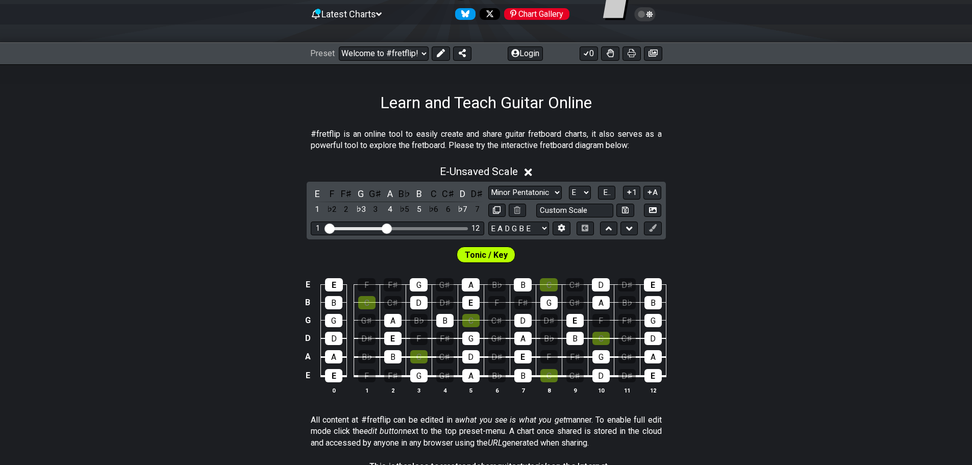
scroll to position [153, 0]
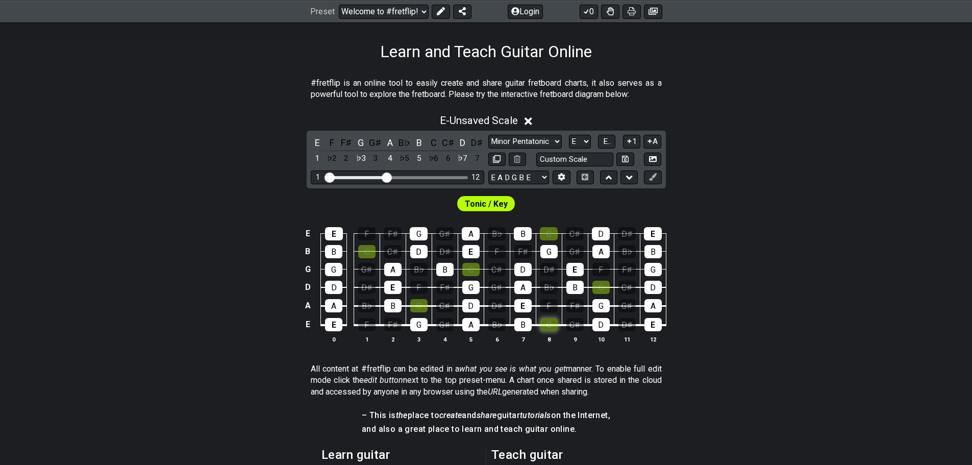
click at [545, 323] on div "C" at bounding box center [548, 324] width 17 height 13
click at [606, 138] on span "E.." at bounding box center [607, 141] width 8 height 9
click at [603, 143] on span "1..7" at bounding box center [606, 141] width 12 height 9
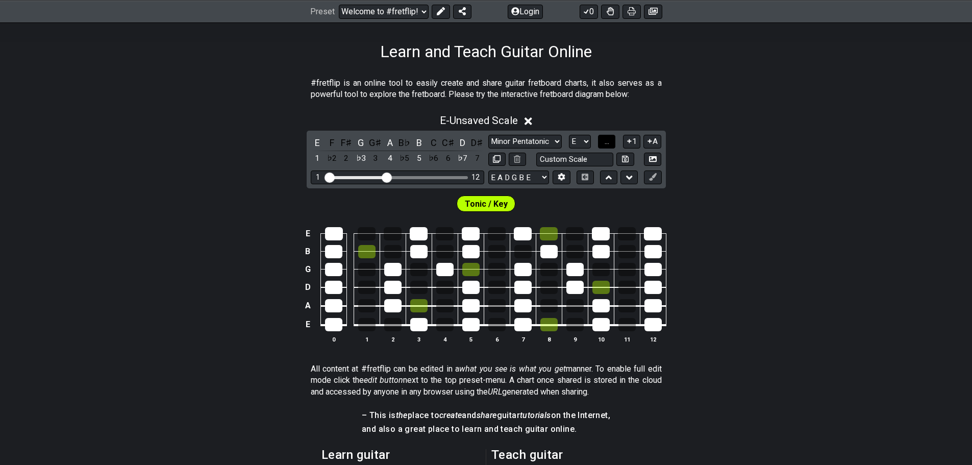
click at [602, 144] on button "..." at bounding box center [606, 142] width 17 height 14
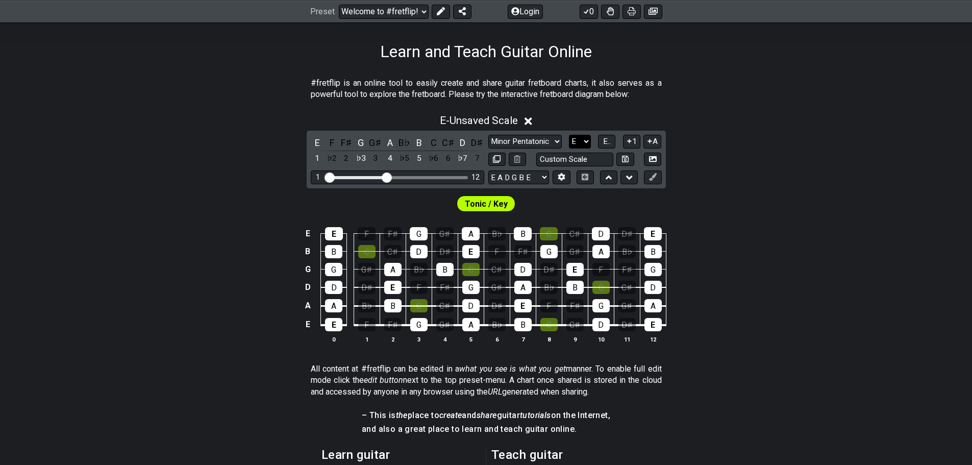
click at [582, 145] on select "A♭ A A♯ B♭ B C C♯ D♭ D D♯ E♭ E F F♯ G♭ G G♯" at bounding box center [580, 142] width 22 height 14
click at [569, 135] on select "A♭ A A♯ B♭ B C C♯ D♭ D D♯ E♭ E F F♯ G♭ G G♯" at bounding box center [580, 142] width 22 height 14
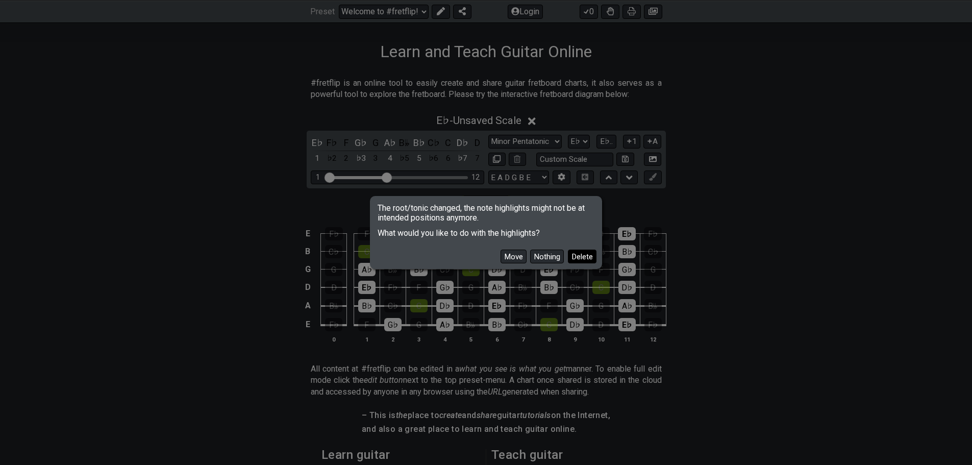
click at [587, 255] on button "Delete" at bounding box center [582, 256] width 29 height 14
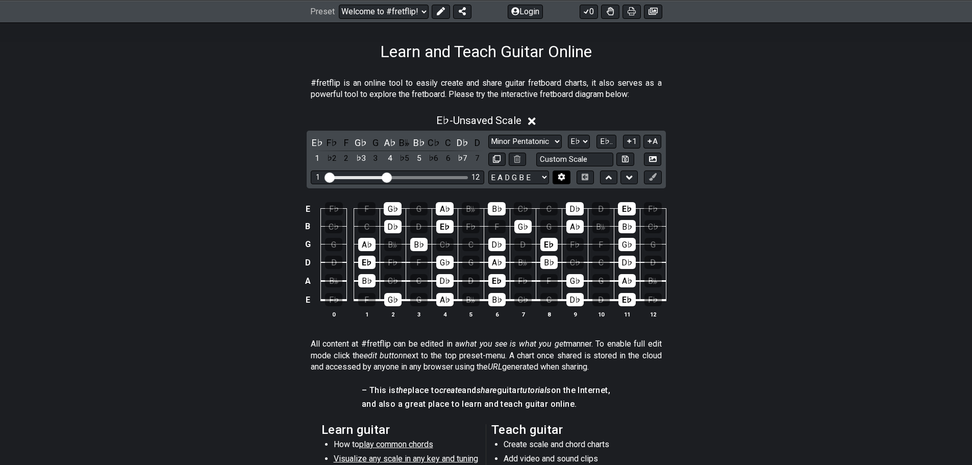
drag, startPoint x: 566, startPoint y: 184, endPoint x: 560, endPoint y: 182, distance: 6.2
drag, startPoint x: 558, startPoint y: 245, endPoint x: 551, endPoint y: 244, distance: 6.3
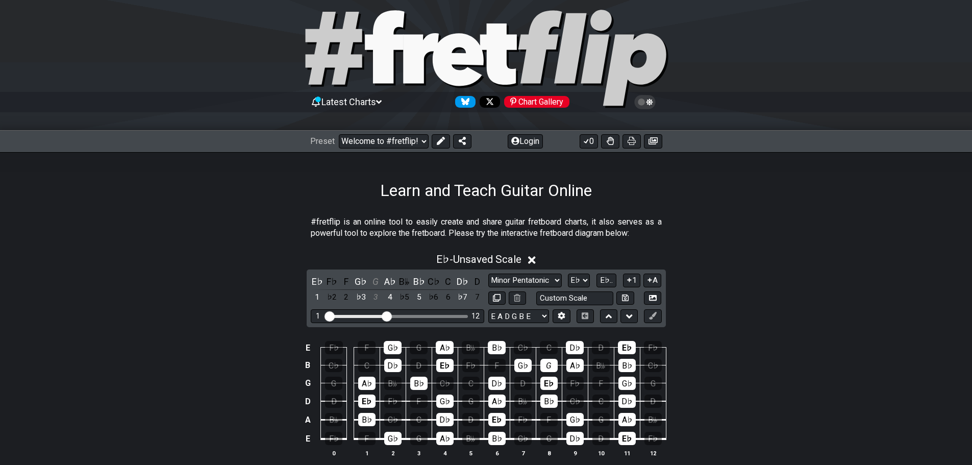
scroll to position [0, 0]
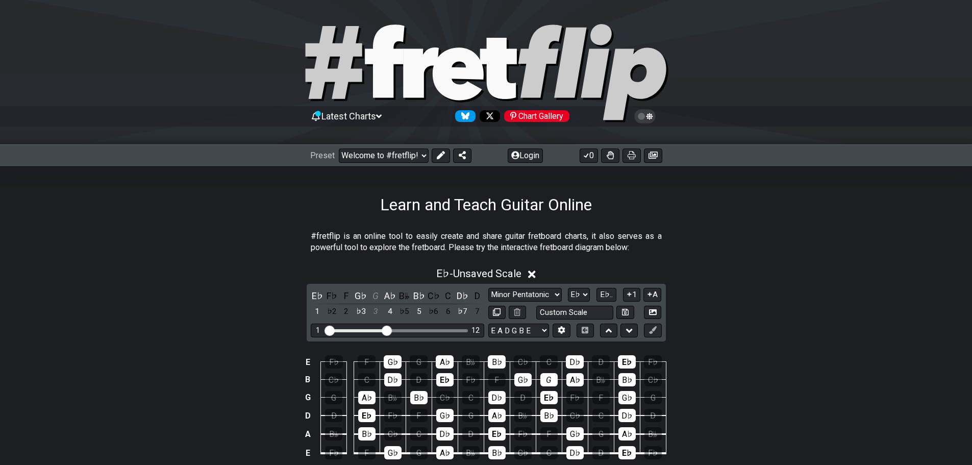
click at [483, 79] on icon at bounding box center [457, 73] width 51 height 53
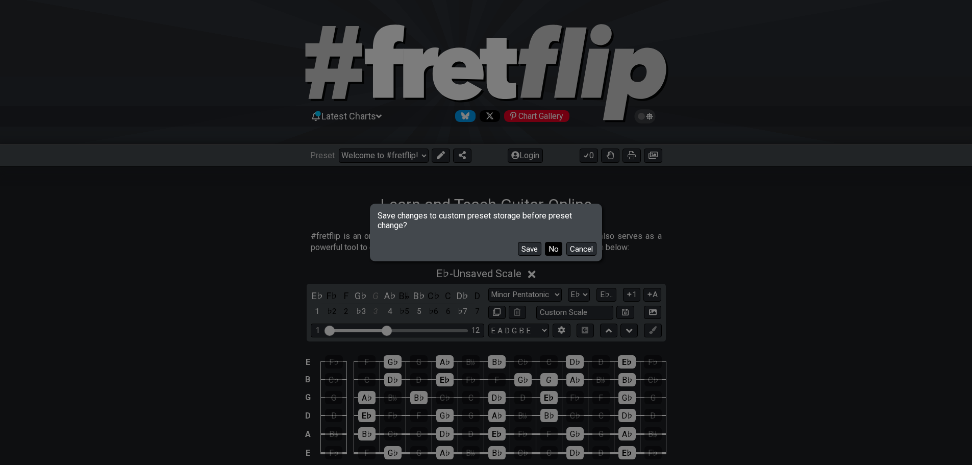
click at [550, 249] on button "No" at bounding box center [553, 249] width 17 height 14
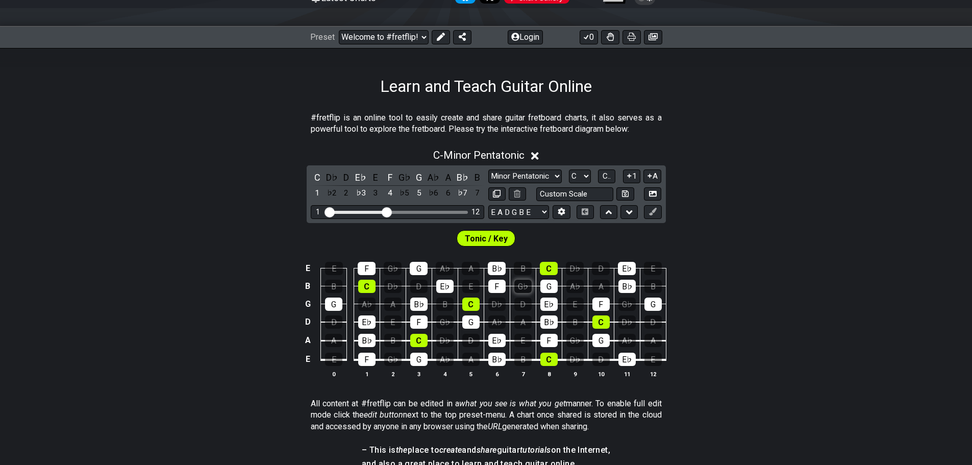
scroll to position [153, 0]
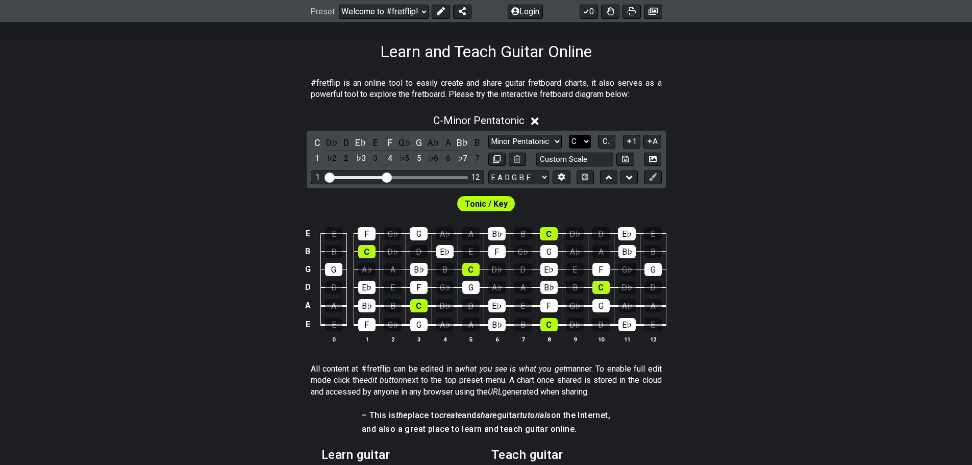
click at [573, 143] on select "A♭ A A♯ B♭ B C C♯ D♭ D D♯ E♭ E F F♯ G♭ G G♯" at bounding box center [580, 142] width 22 height 14
click at [569, 135] on select "A♭ A A♯ B♭ B C C♯ D♭ D D♯ E♭ E F F♯ G♭ G G♯" at bounding box center [580, 142] width 22 height 14
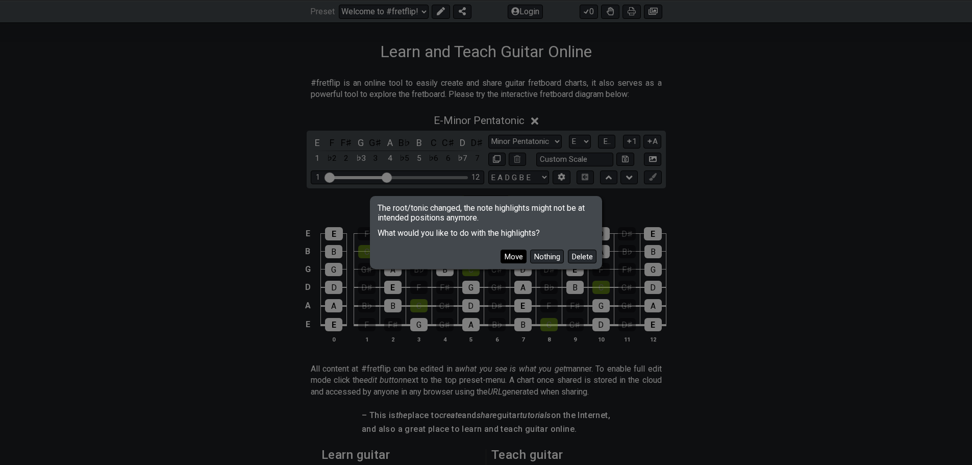
click at [521, 259] on button "Move" at bounding box center [513, 256] width 26 height 14
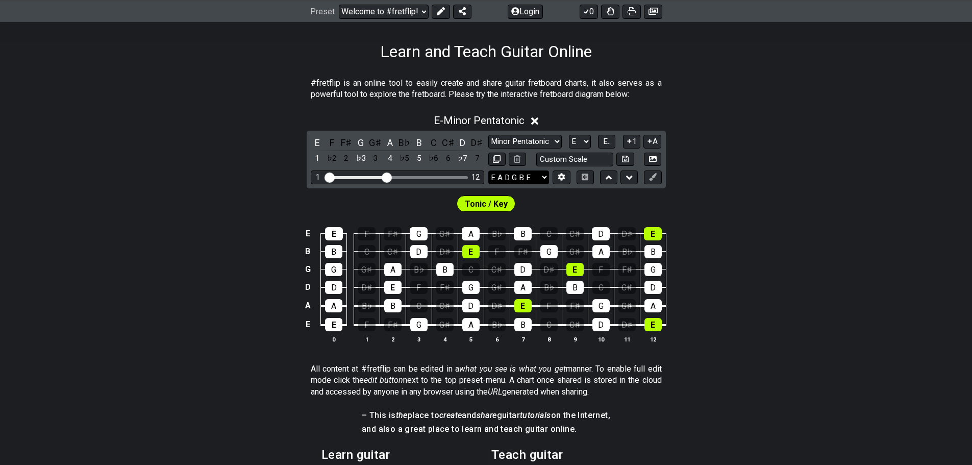
click at [513, 179] on select "E A D G B E E A D G B E E A D G B E B E A D F♯ B A D G C E A D A D G B E E♭ A♭ …" at bounding box center [518, 177] width 61 height 14
click at [582, 141] on select "A♭ A A♯ B♭ B C C♯ D♭ D D♯ E♭ E F F♯ G♭ G G♯" at bounding box center [580, 142] width 22 height 14
select select "A"
click at [569, 135] on select "A♭ A A♯ B♭ B C C♯ D♭ D D♯ E♭ E F F♯ G♭ G G♯" at bounding box center [580, 142] width 22 height 14
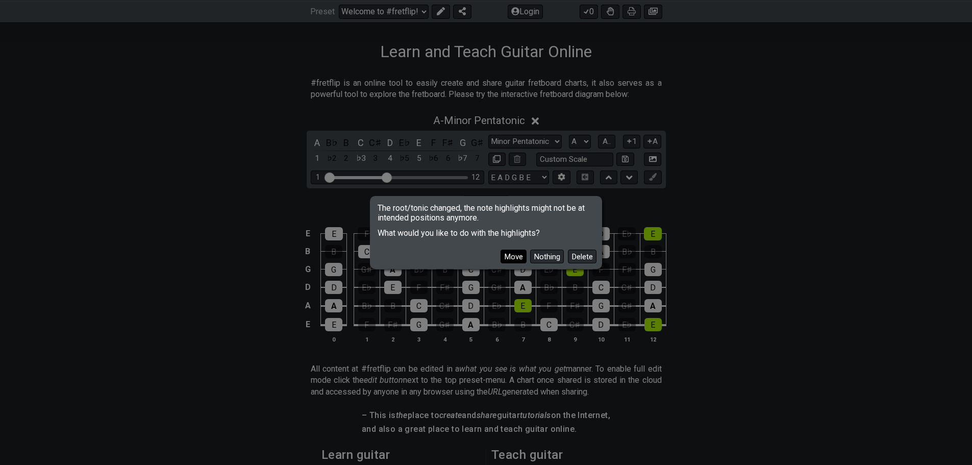
click at [517, 252] on button "Move" at bounding box center [513, 256] width 26 height 14
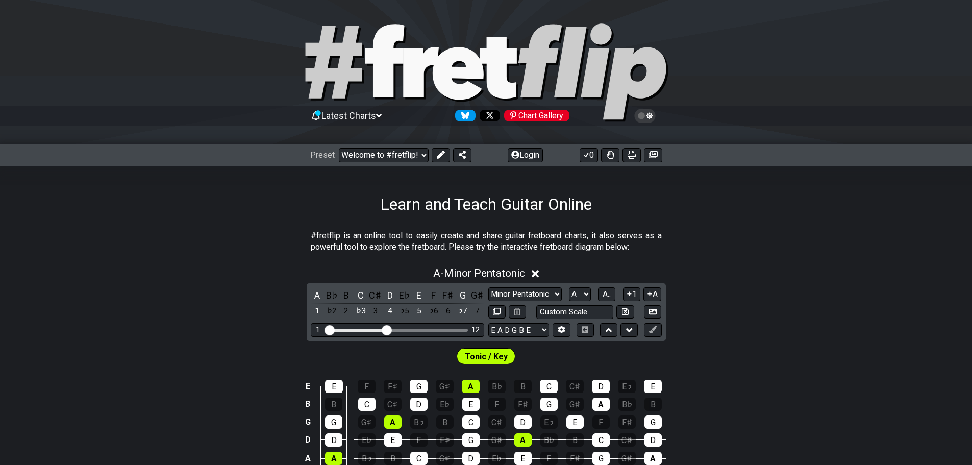
scroll to position [408, 0]
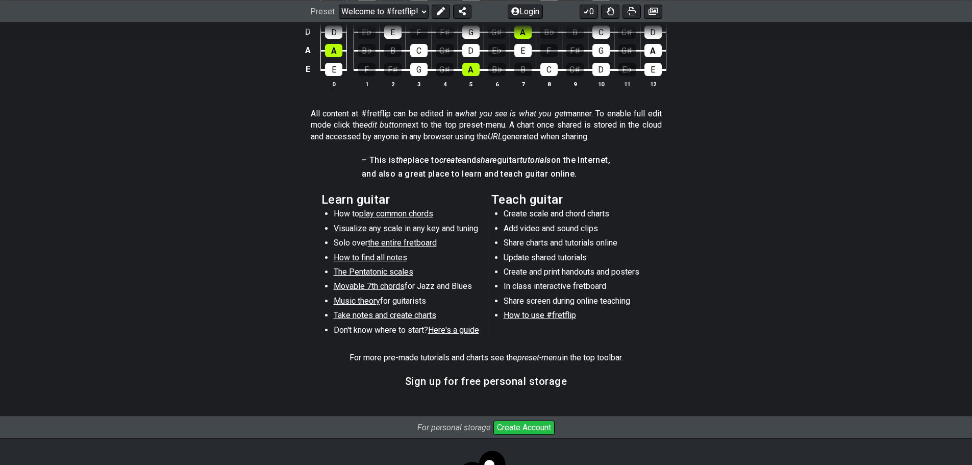
click at [391, 241] on span "the entire fretboard" at bounding box center [402, 243] width 69 height 10
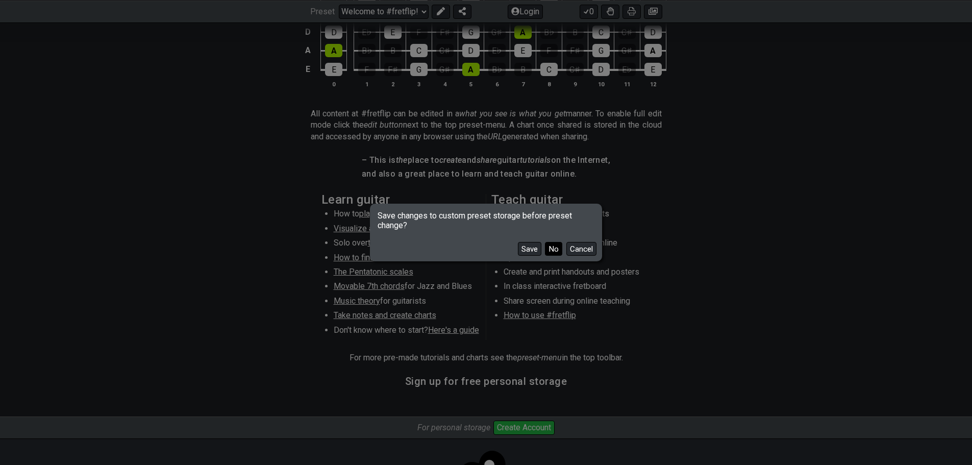
click at [549, 249] on button "No" at bounding box center [553, 249] width 17 height 14
select select "/how-to-solo"
select select "C"
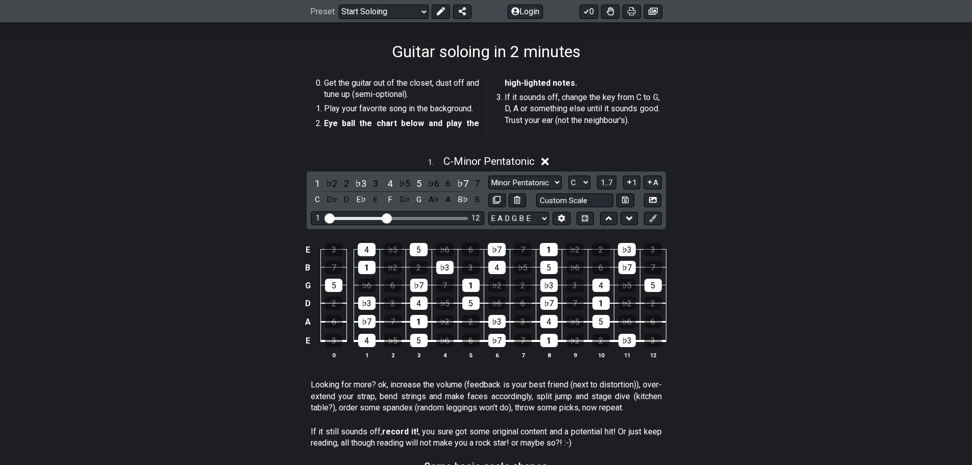
scroll to position [102, 0]
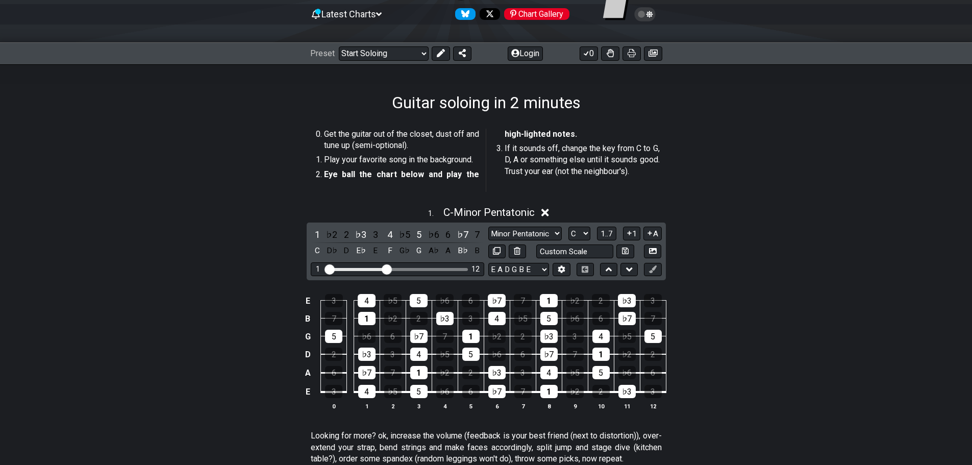
drag, startPoint x: 331, startPoint y: 134, endPoint x: 353, endPoint y: 136, distance: 22.0
click at [353, 136] on li "Get the guitar out of the closet, dust off and tune up (semi-optional)." at bounding box center [401, 142] width 155 height 26
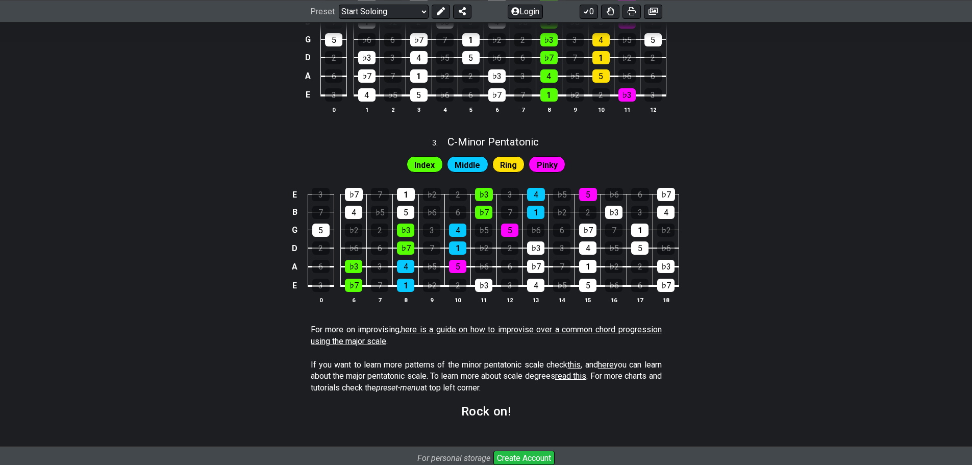
scroll to position [670, 0]
